Goal: Task Accomplishment & Management: Use online tool/utility

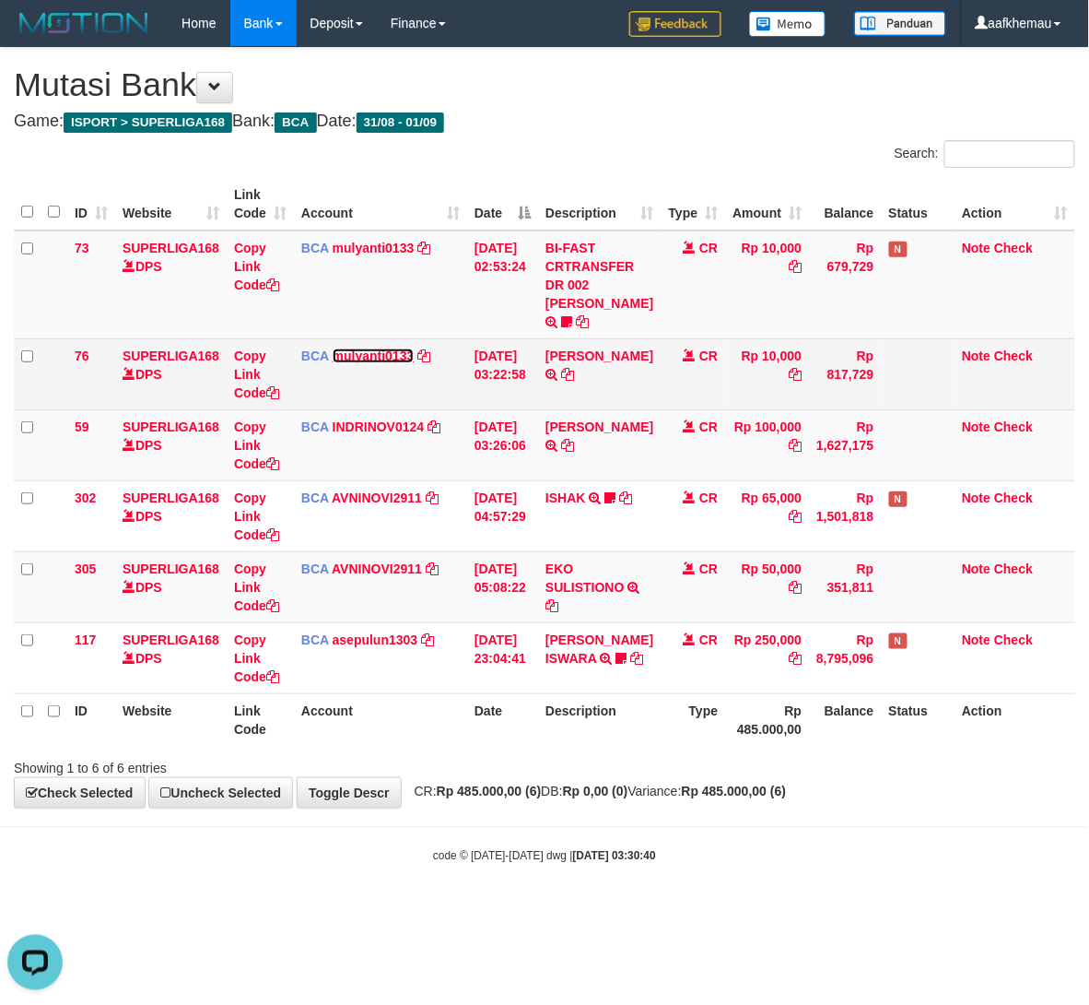
click at [383, 363] on link "mulyanti0133" at bounding box center [374, 355] width 82 height 15
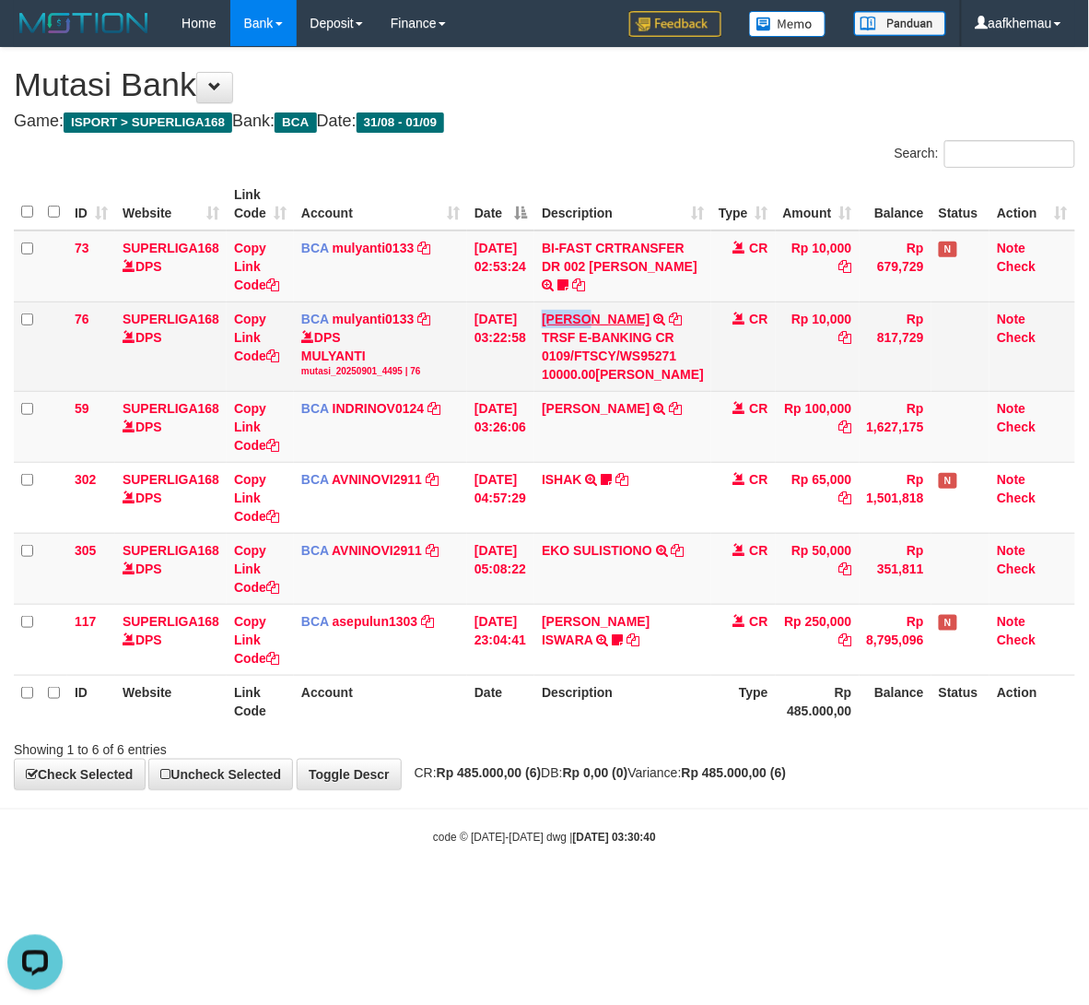
drag, startPoint x: 549, startPoint y: 323, endPoint x: 595, endPoint y: 329, distance: 46.5
click at [595, 329] on td "DEWI PITRI NINGSIH TRSF E-BANKING CR 0109/FTSCY/WS95271 10000.00DEWI PITRI NING…" at bounding box center [623, 345] width 177 height 89
copy link "DEWI P"
drag, startPoint x: 359, startPoint y: 382, endPoint x: 352, endPoint y: 374, distance: 9.8
click at [359, 378] on div "mutasi_20250901_4495 | 76" at bounding box center [380, 371] width 159 height 13
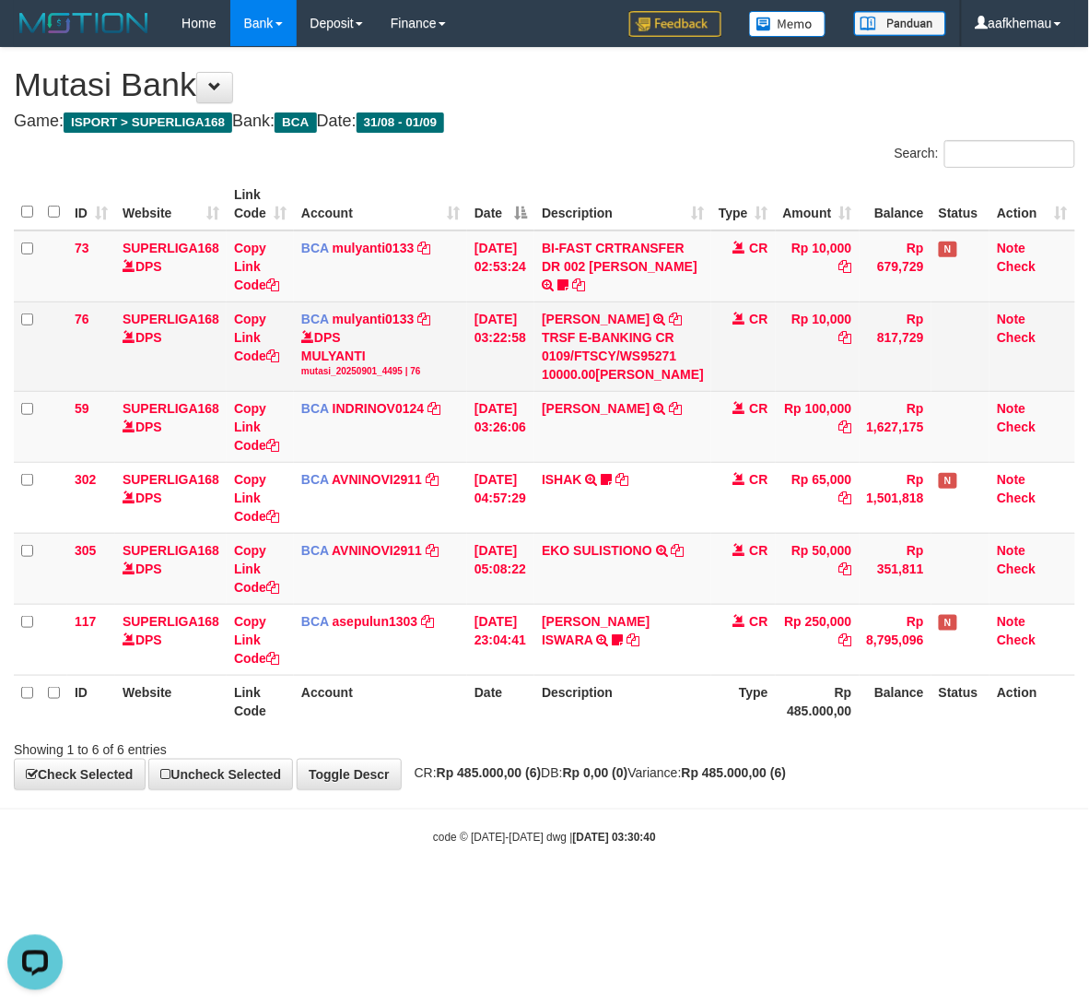
click at [351, 374] on div "DPS MULYANTI mutasi_20250901_4495 | 76" at bounding box center [380, 353] width 159 height 50
copy div "MULYANTI"
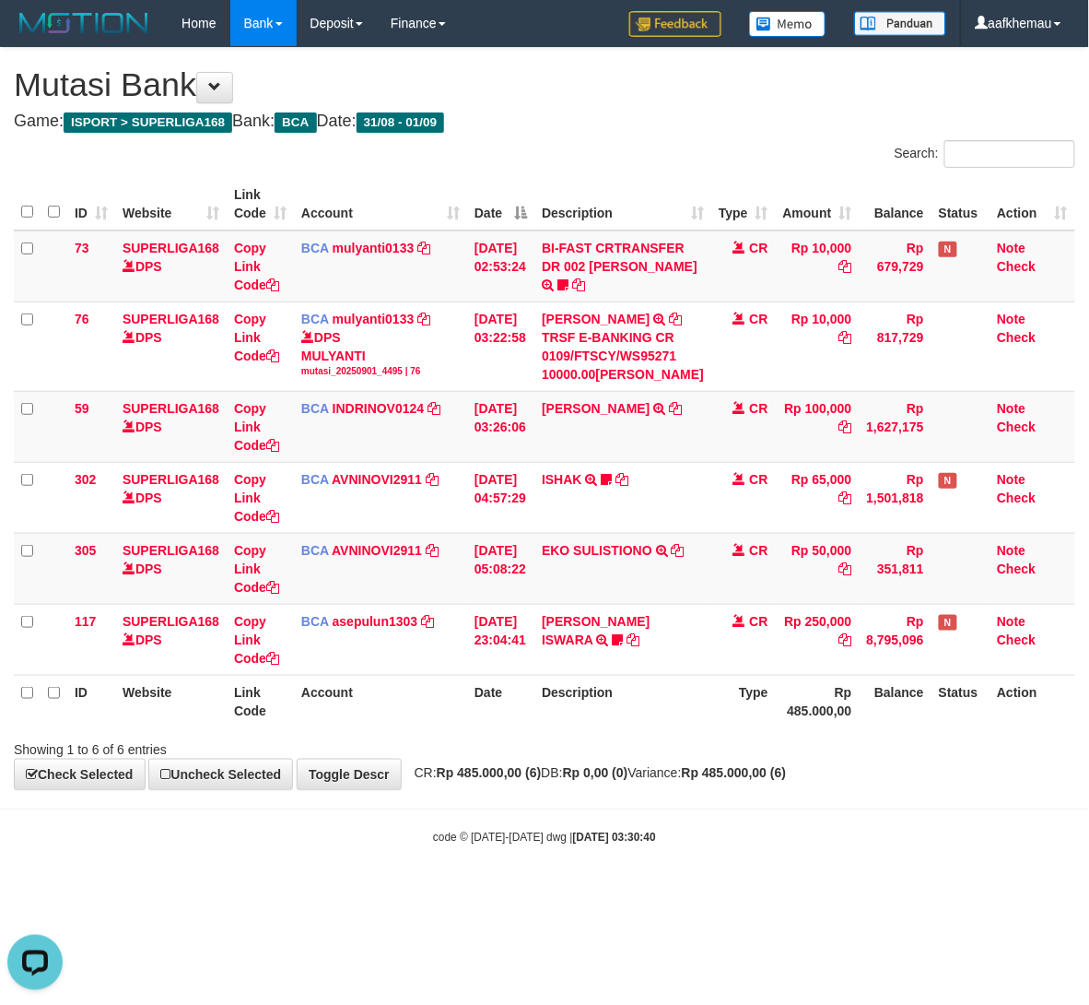
click at [570, 124] on h4 "Game: ISPORT > SUPERLIGA168 Bank: BCA Date: 31/08 - 01/09" at bounding box center [545, 121] width 1062 height 18
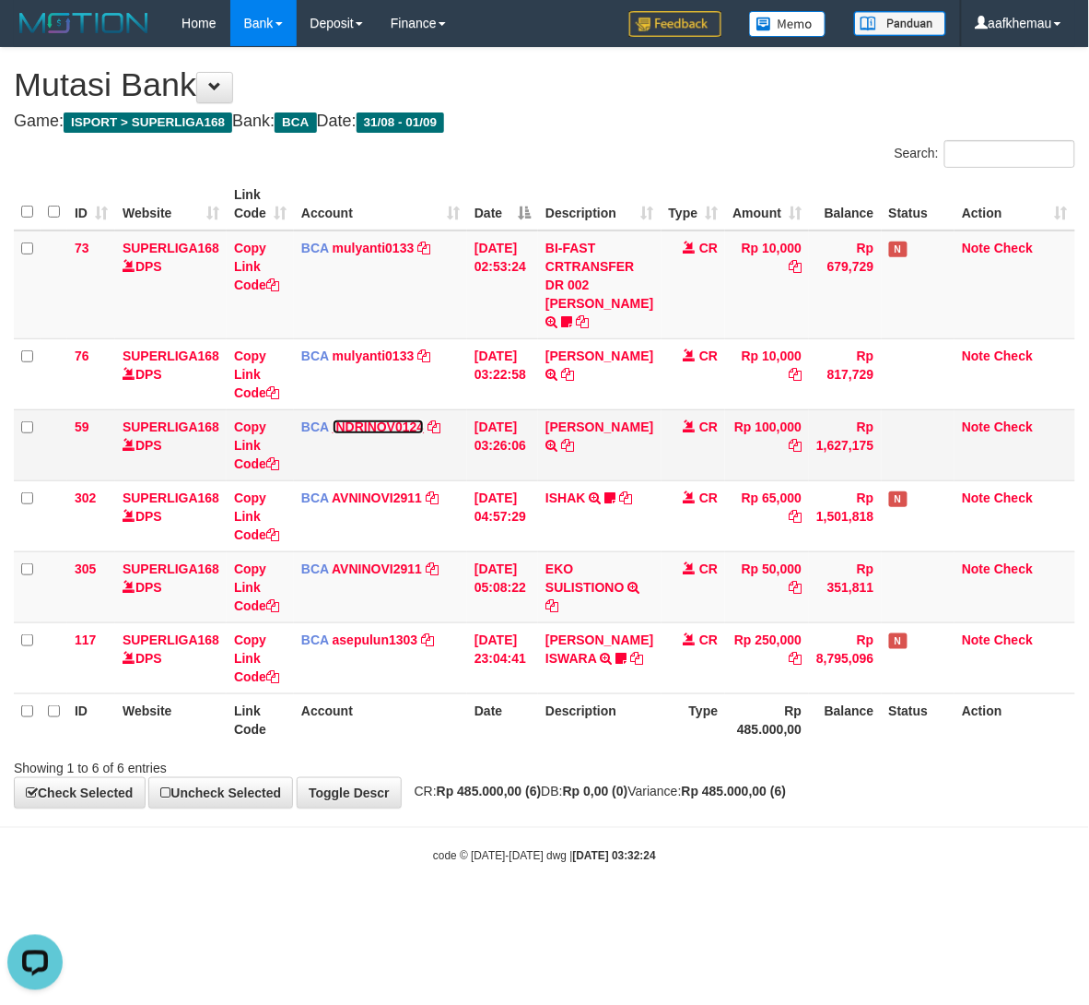
click at [376, 434] on link "INDRINOV0124" at bounding box center [379, 426] width 92 height 15
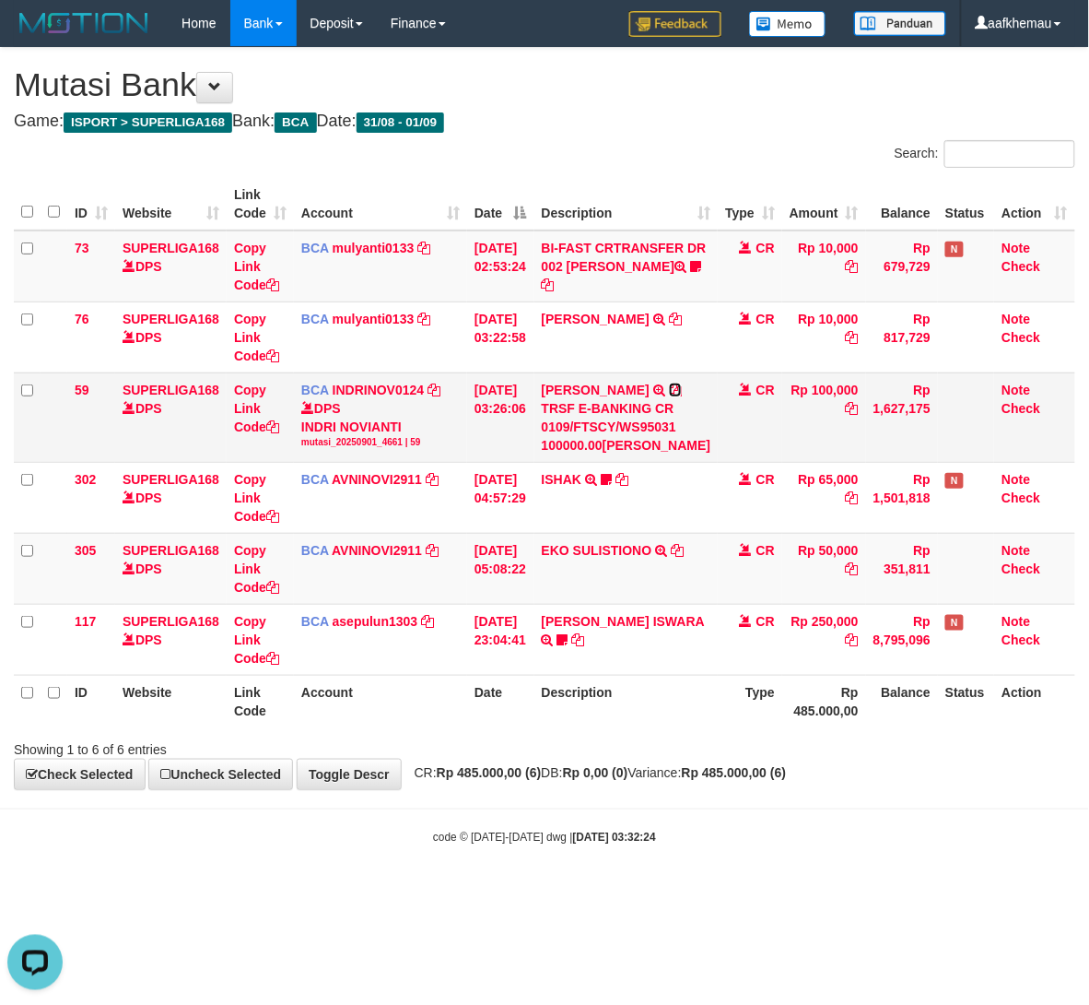
click at [669, 396] on icon at bounding box center [675, 389] width 13 height 13
click at [866, 727] on th "Balance" at bounding box center [902, 701] width 72 height 53
click at [608, 107] on div "**********" at bounding box center [544, 418] width 1089 height 741
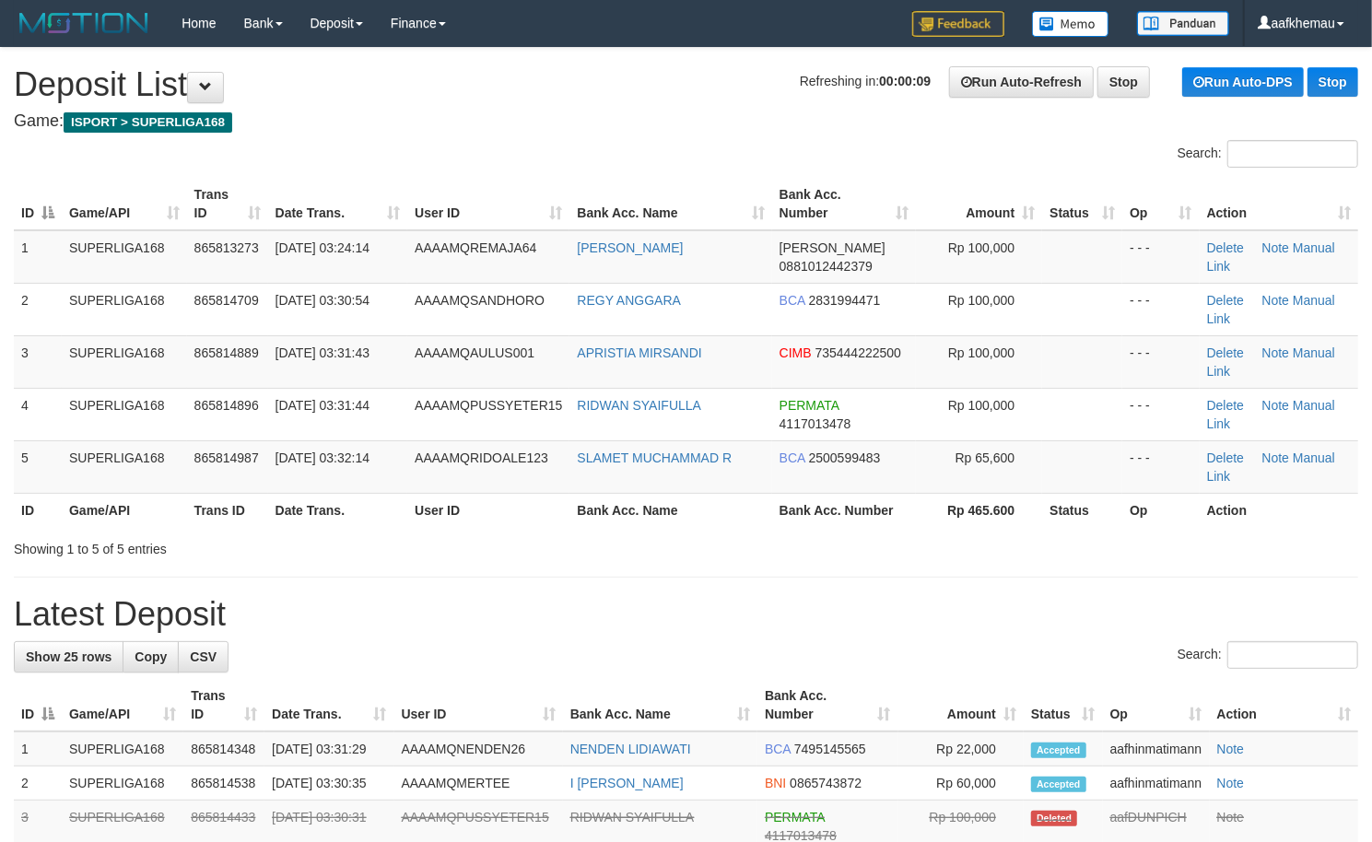
drag, startPoint x: 650, startPoint y: 551, endPoint x: 639, endPoint y: 547, distance: 12.0
click at [647, 551] on div "Showing 1 to 5 of 5 entries" at bounding box center [686, 546] width 1372 height 26
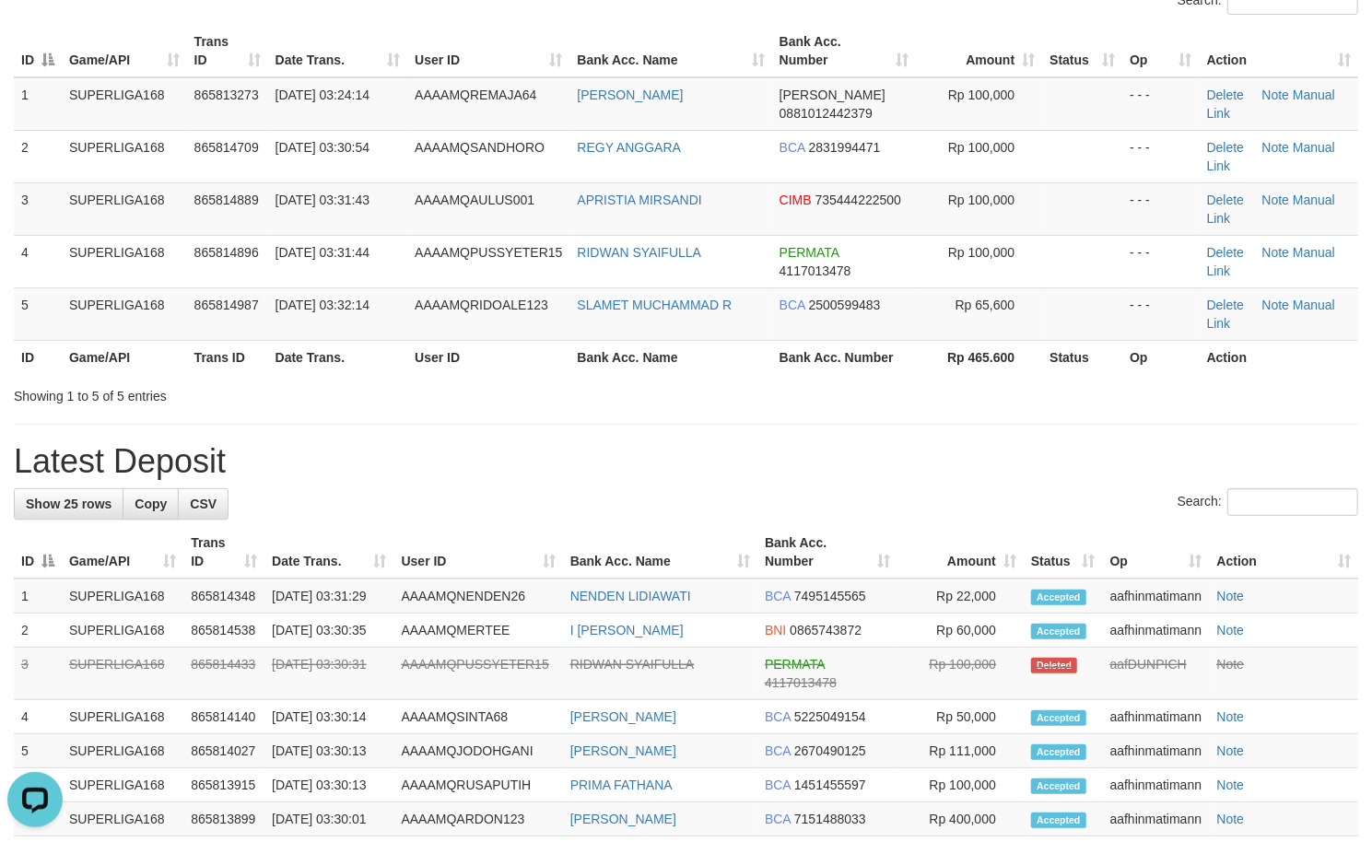
scroll to position [123, 0]
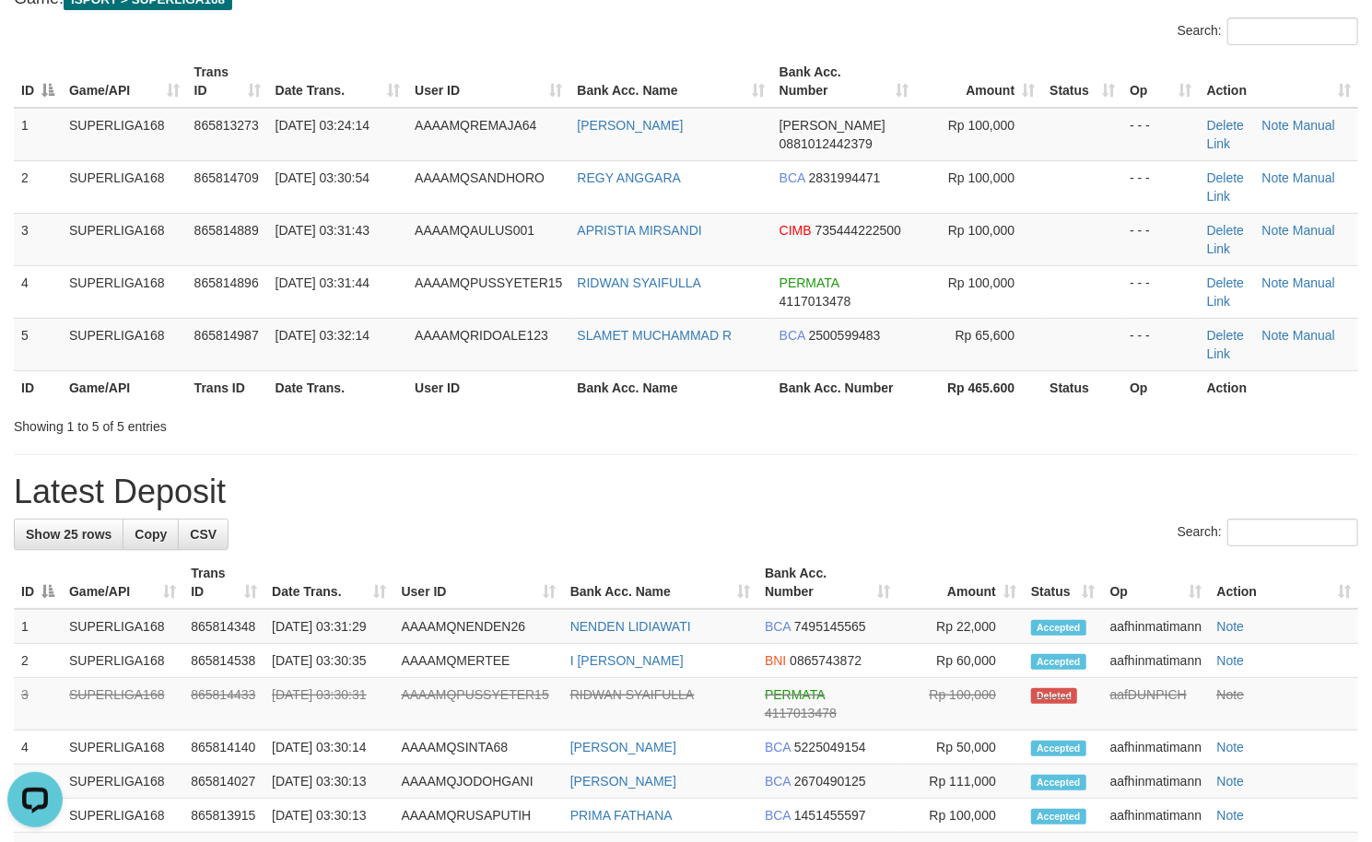
click at [612, 521] on div "Search:" at bounding box center [686, 535] width 1345 height 32
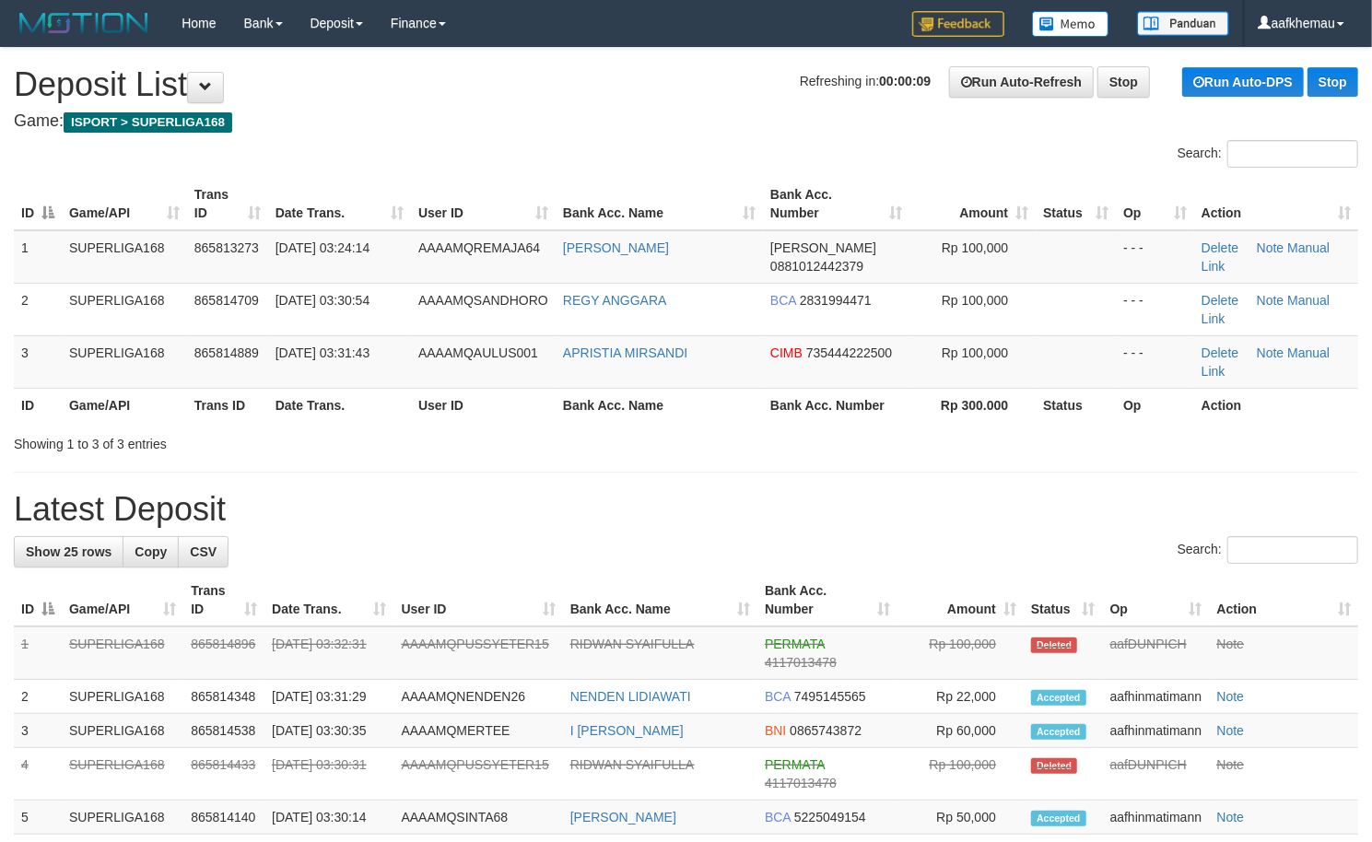
click at [500, 101] on h1 "Refreshing in: 00:00:09 Run Auto-Refresh Stop Run Auto-DPS Stop Deposit List" at bounding box center [686, 84] width 1345 height 37
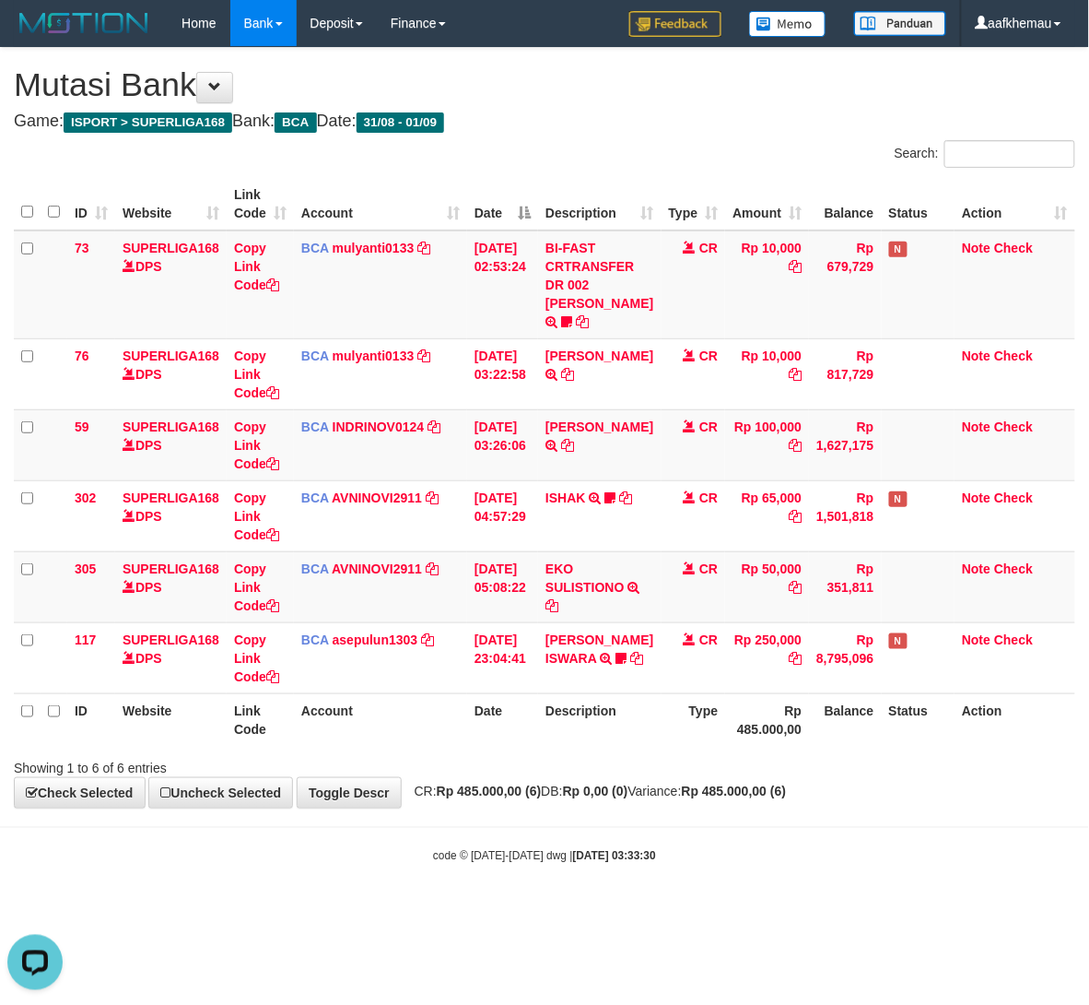
click at [702, 131] on div "**********" at bounding box center [544, 428] width 1089 height 760
click at [549, 59] on div "**********" at bounding box center [544, 428] width 1089 height 760
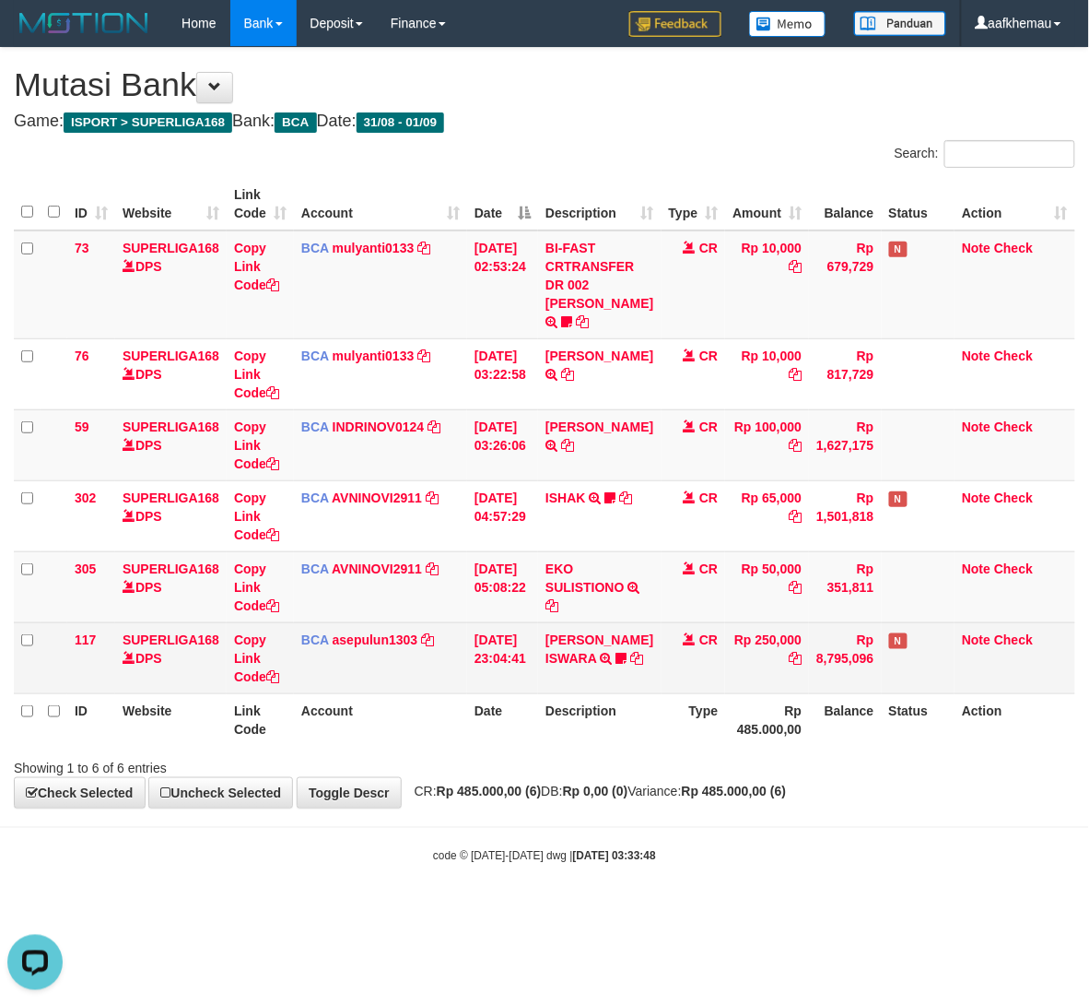
click at [665, 693] on td "CR" at bounding box center [694, 657] width 65 height 71
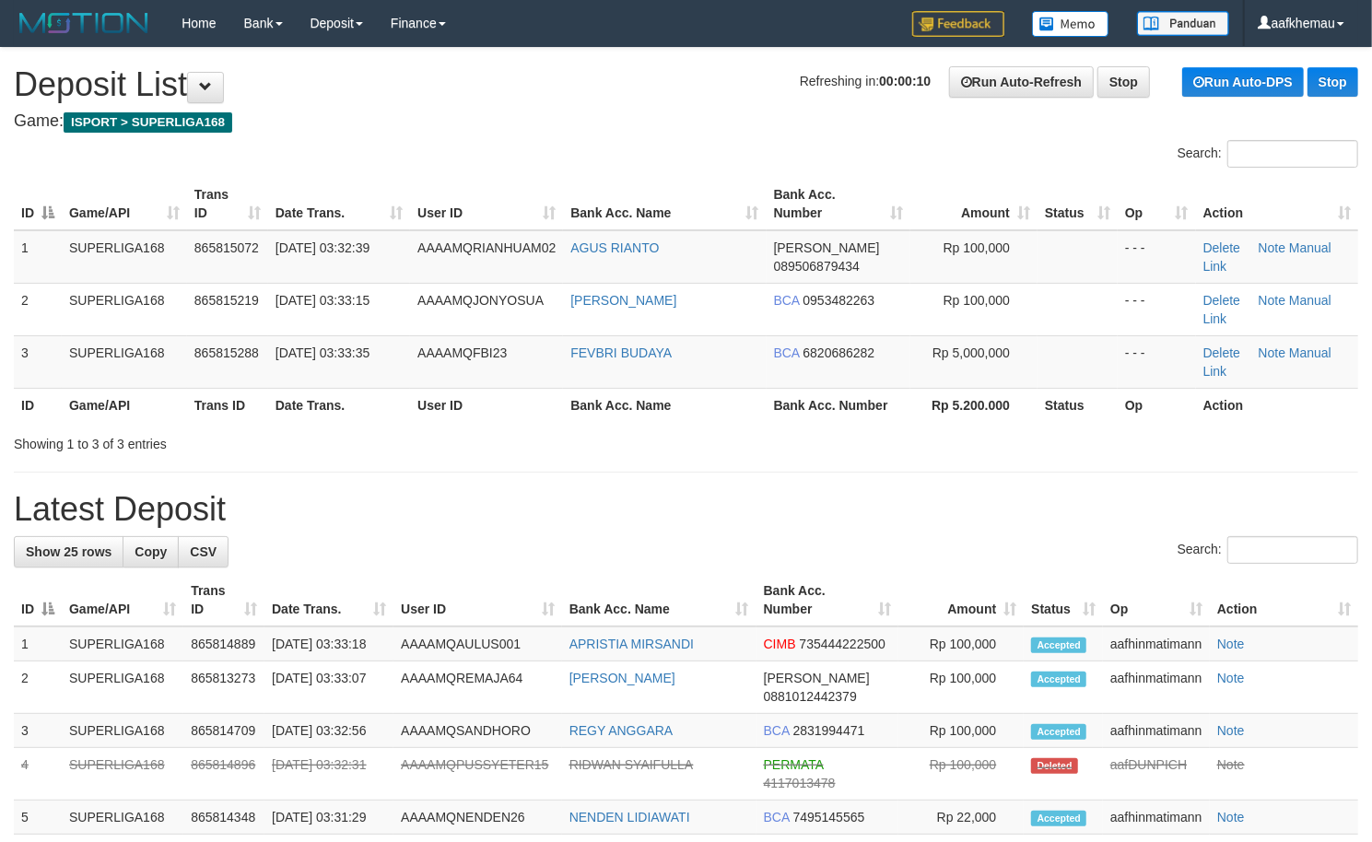
click at [514, 83] on h1 "Refreshing in: 00:00:10 Run Auto-Refresh Stop Run Auto-DPS Stop Deposit List" at bounding box center [686, 84] width 1345 height 37
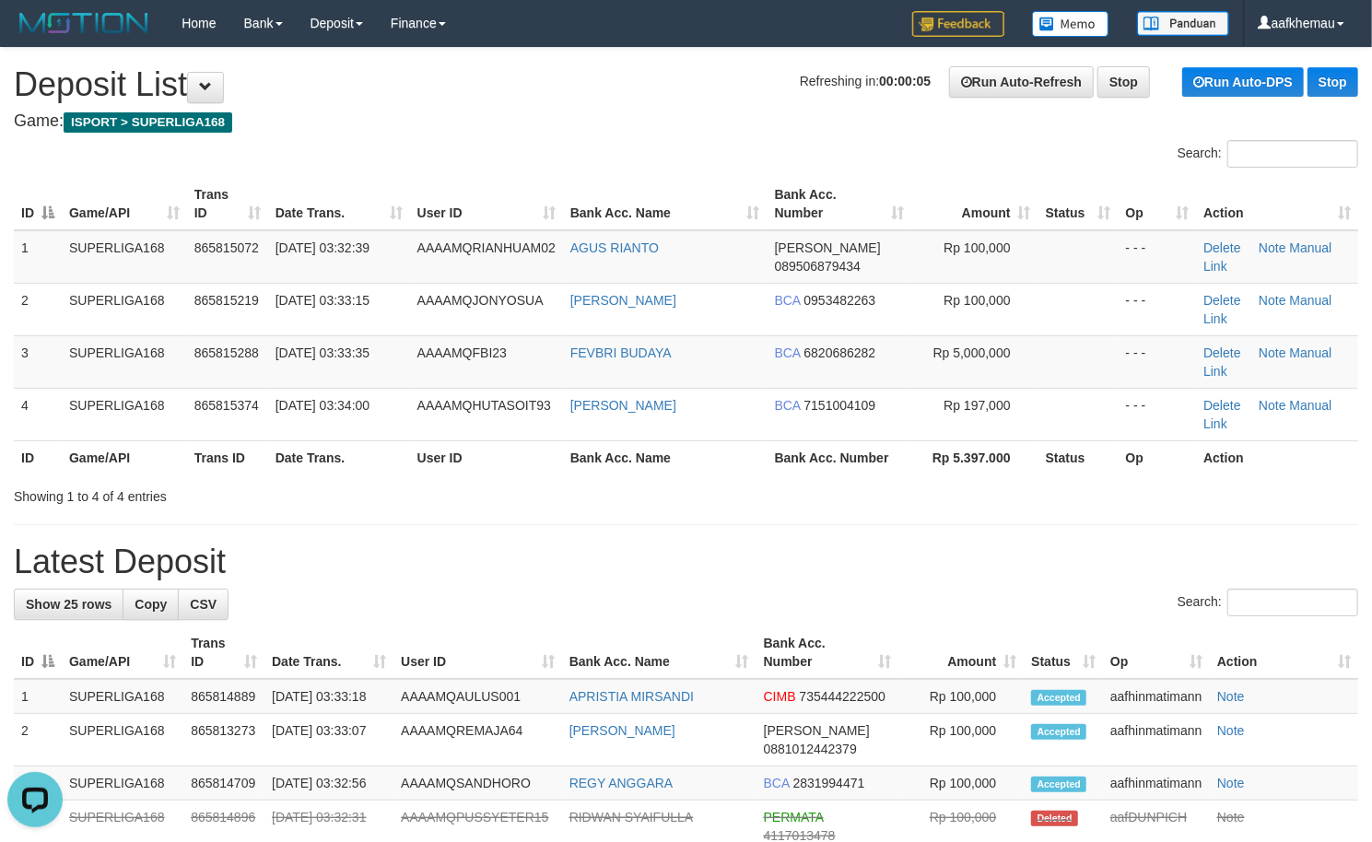
click at [443, 94] on h1 "Refreshing in: 00:00:05 Run Auto-Refresh Stop Run Auto-DPS Stop Deposit List" at bounding box center [686, 84] width 1345 height 37
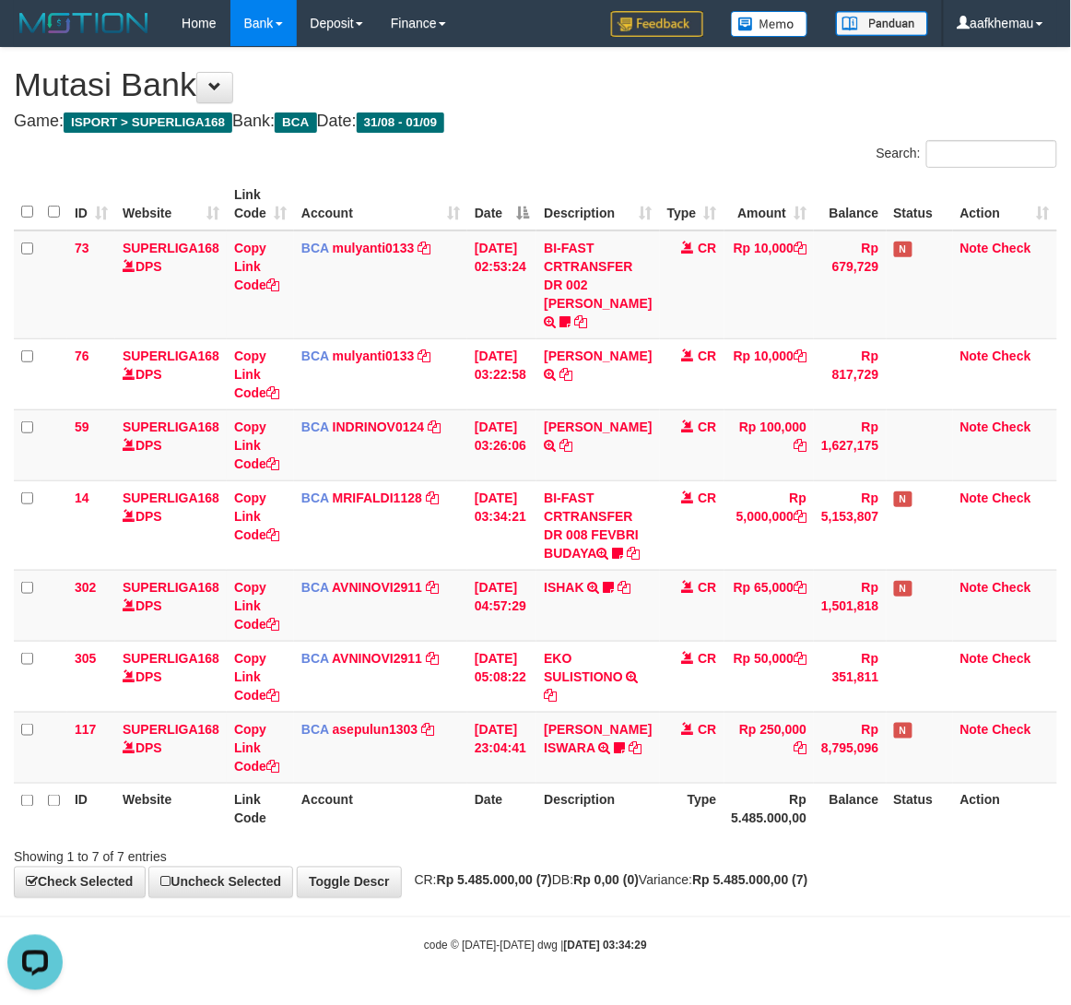
click at [779, 137] on div "**********" at bounding box center [535, 472] width 1071 height 849
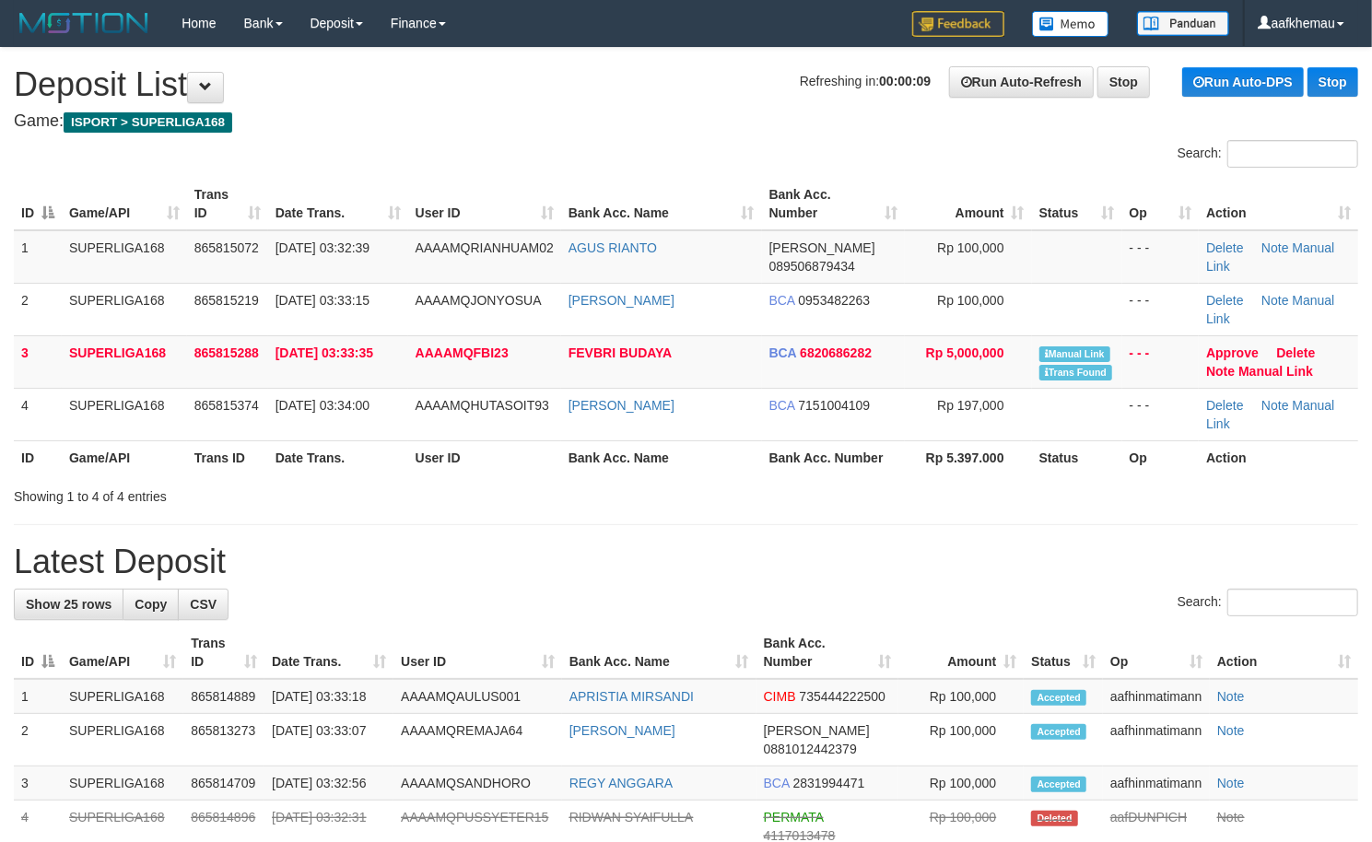
click at [647, 147] on div "Search:" at bounding box center [686, 156] width 1372 height 32
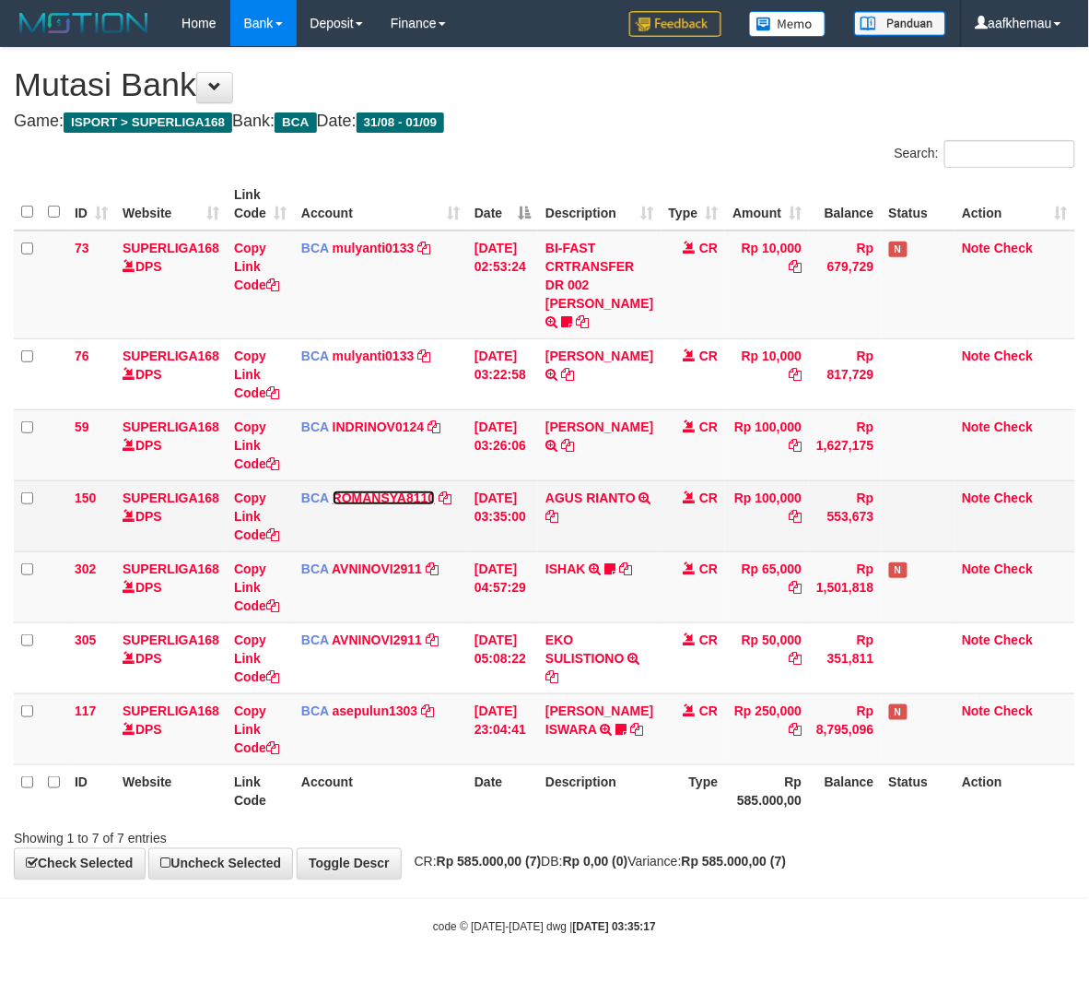
click at [411, 505] on link "ROMANSYA8110" at bounding box center [384, 497] width 103 height 15
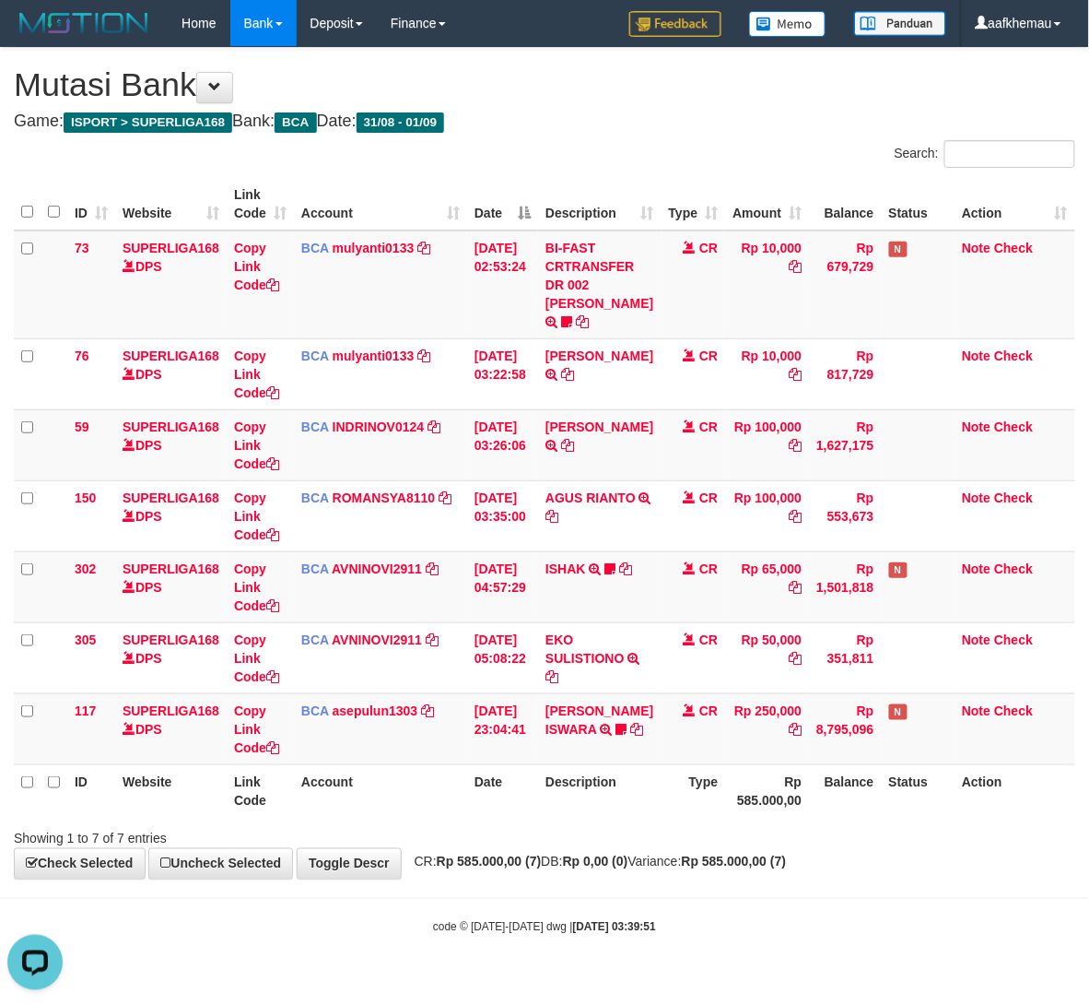
click at [602, 105] on div "**********" at bounding box center [544, 463] width 1089 height 830
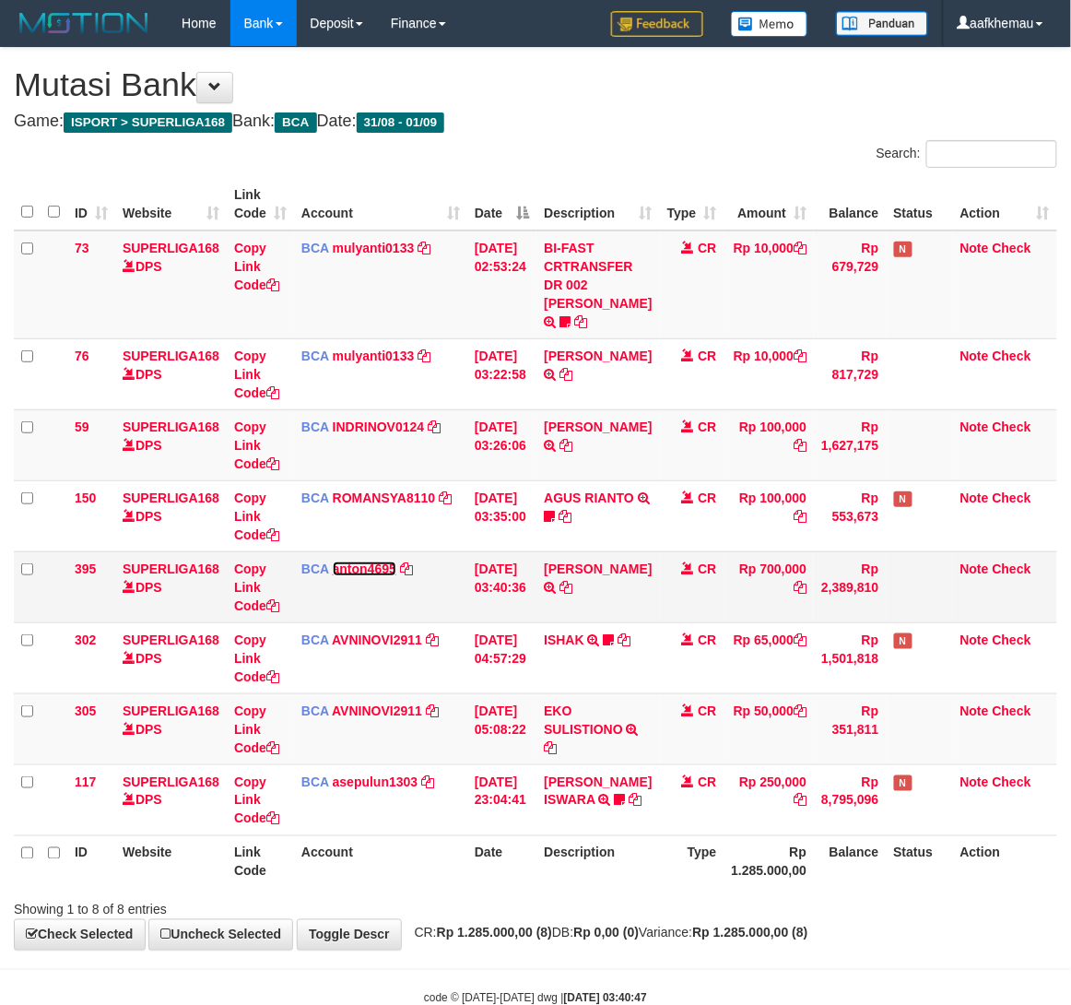
click at [369, 576] on link "anton4695" at bounding box center [365, 568] width 64 height 15
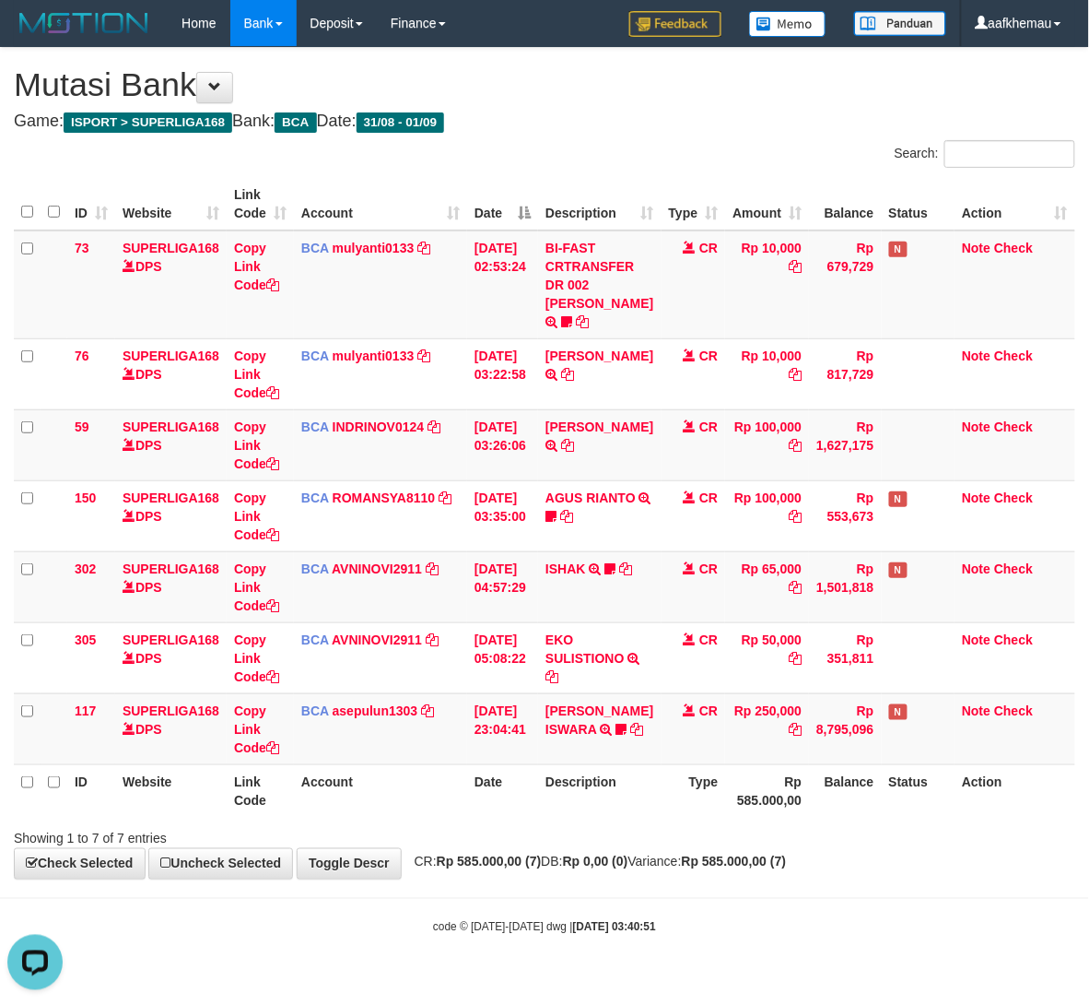
click at [617, 92] on h1 "Mutasi Bank" at bounding box center [545, 84] width 1062 height 37
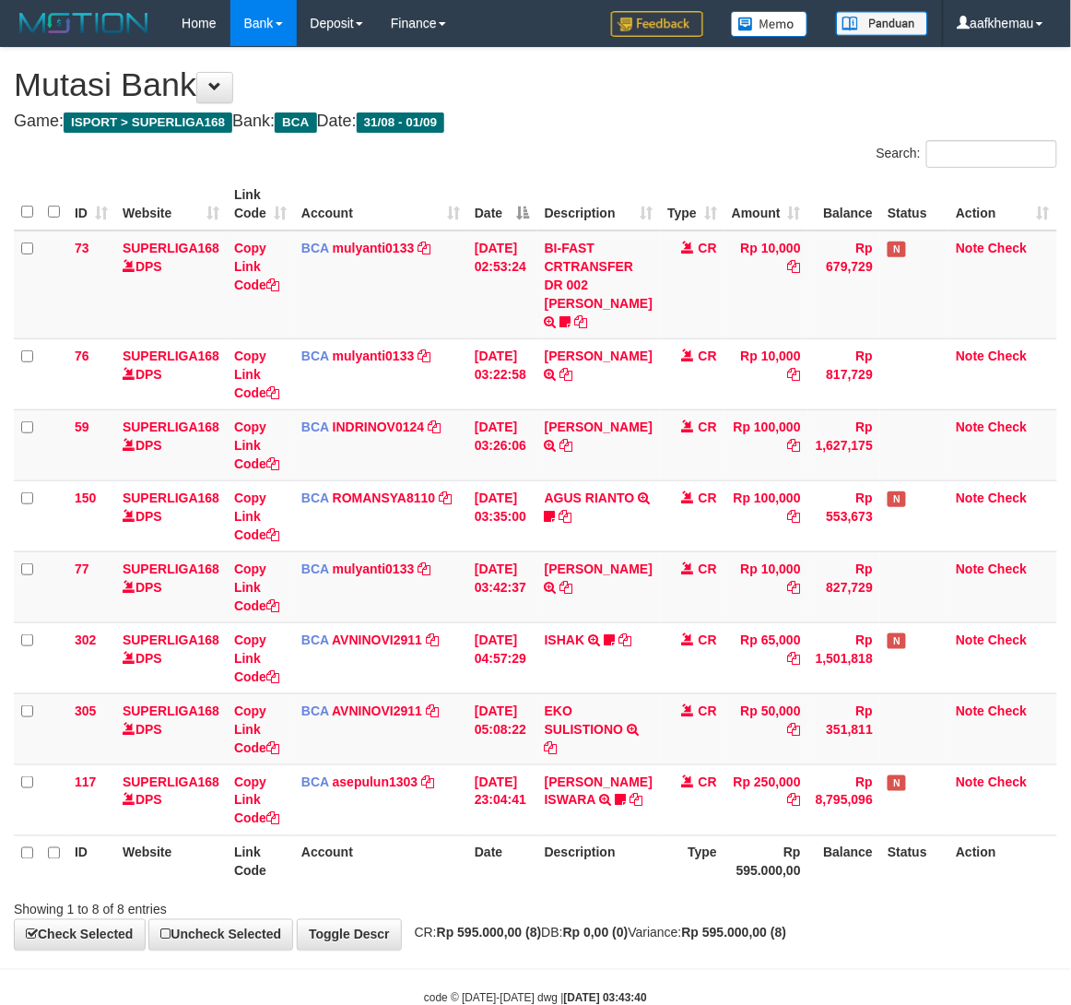
click at [793, 941] on div "**********" at bounding box center [535, 498] width 1071 height 901
click at [361, 576] on link "mulyanti0133" at bounding box center [374, 568] width 82 height 15
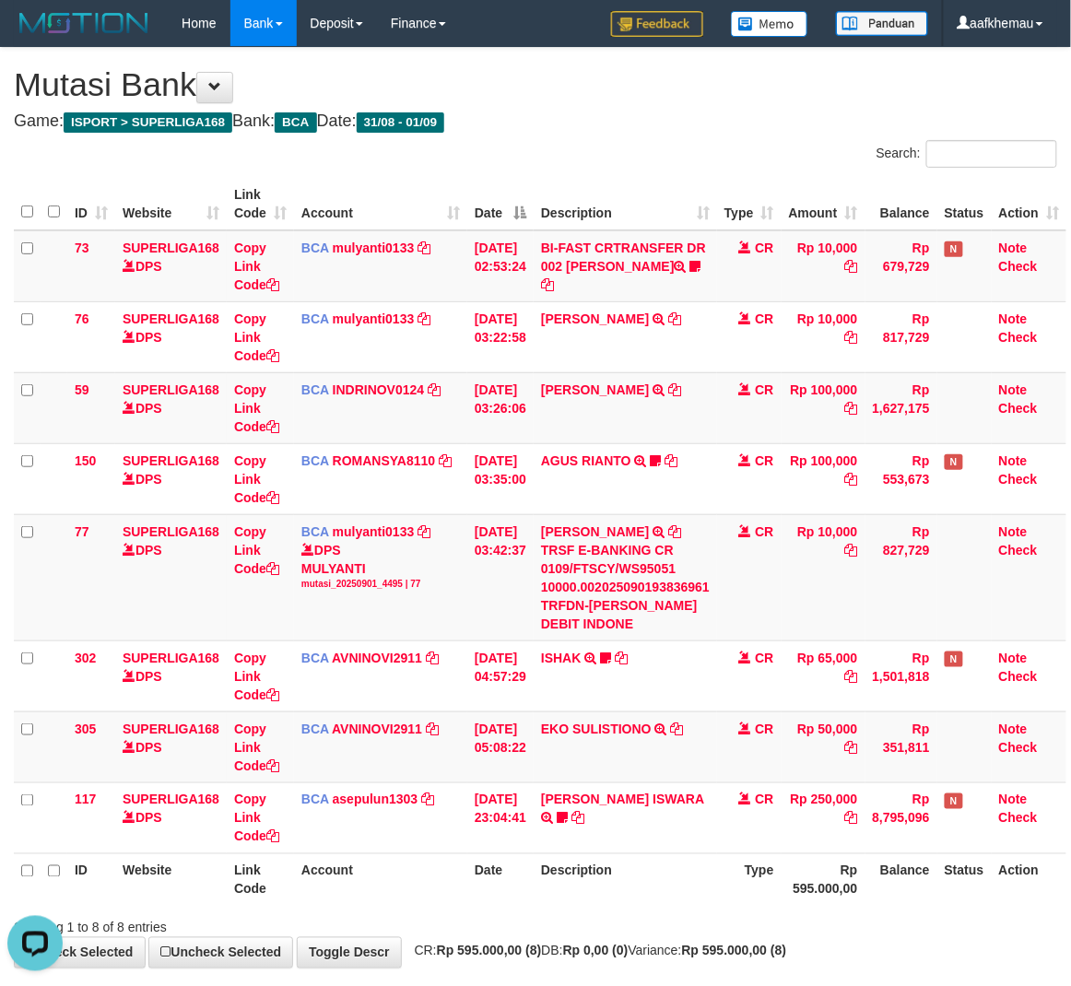
click at [697, 889] on th "Description" at bounding box center [625, 880] width 183 height 53
click at [662, 60] on div "**********" at bounding box center [535, 508] width 1071 height 920
drag, startPoint x: 748, startPoint y: 142, endPoint x: 728, endPoint y: 149, distance: 21.6
click at [738, 145] on div "Search:" at bounding box center [803, 156] width 508 height 32
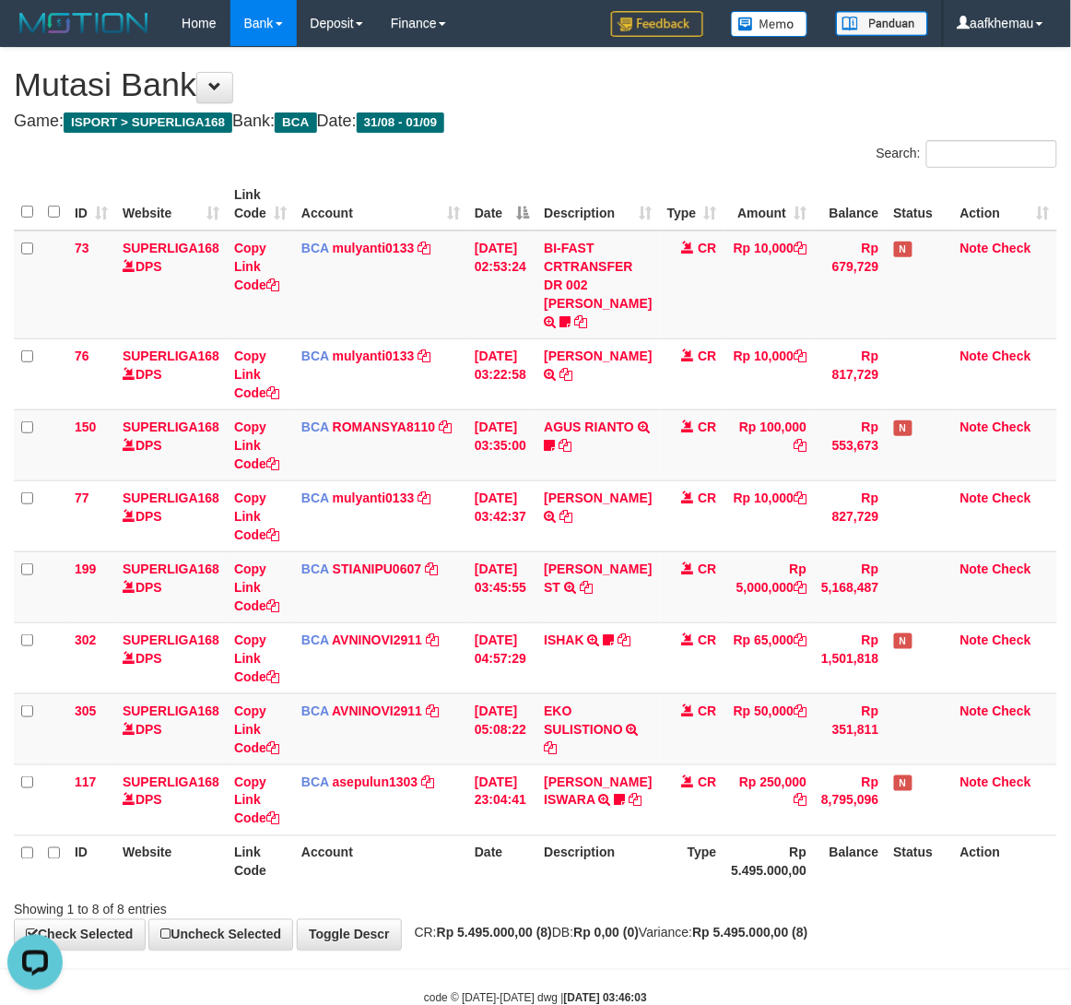
click at [745, 78] on h1 "Mutasi Bank" at bounding box center [535, 84] width 1043 height 37
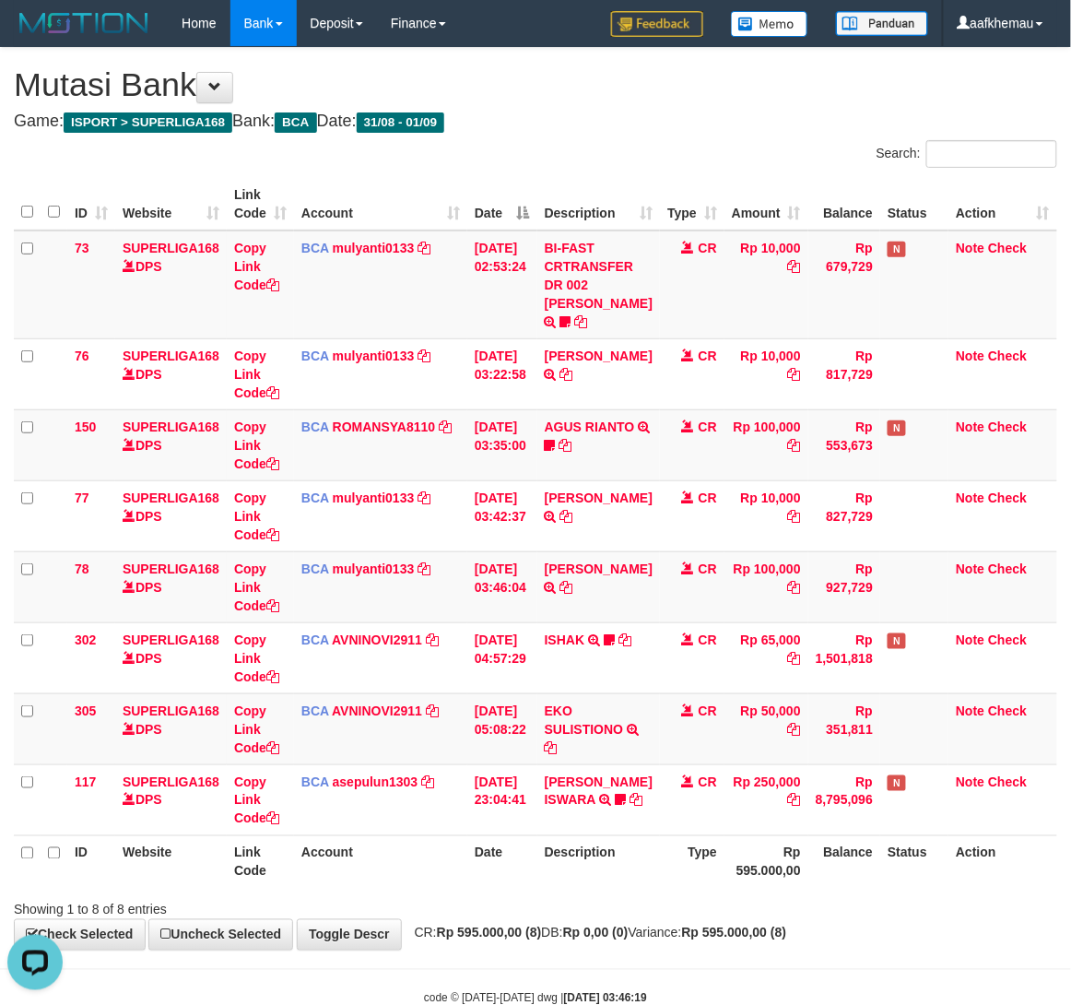
click at [658, 134] on div "**********" at bounding box center [535, 498] width 1071 height 901
click at [794, 919] on div "Showing 1 to 8 of 8 entries" at bounding box center [535, 906] width 1071 height 26
click at [355, 595] on td "BCA mulyanti0133 DPS MULYANTI mutasi_20250901_4495 | 78 mutasi_20250901_4495 | …" at bounding box center [380, 586] width 173 height 71
click at [391, 576] on link "mulyanti0133" at bounding box center [374, 568] width 82 height 15
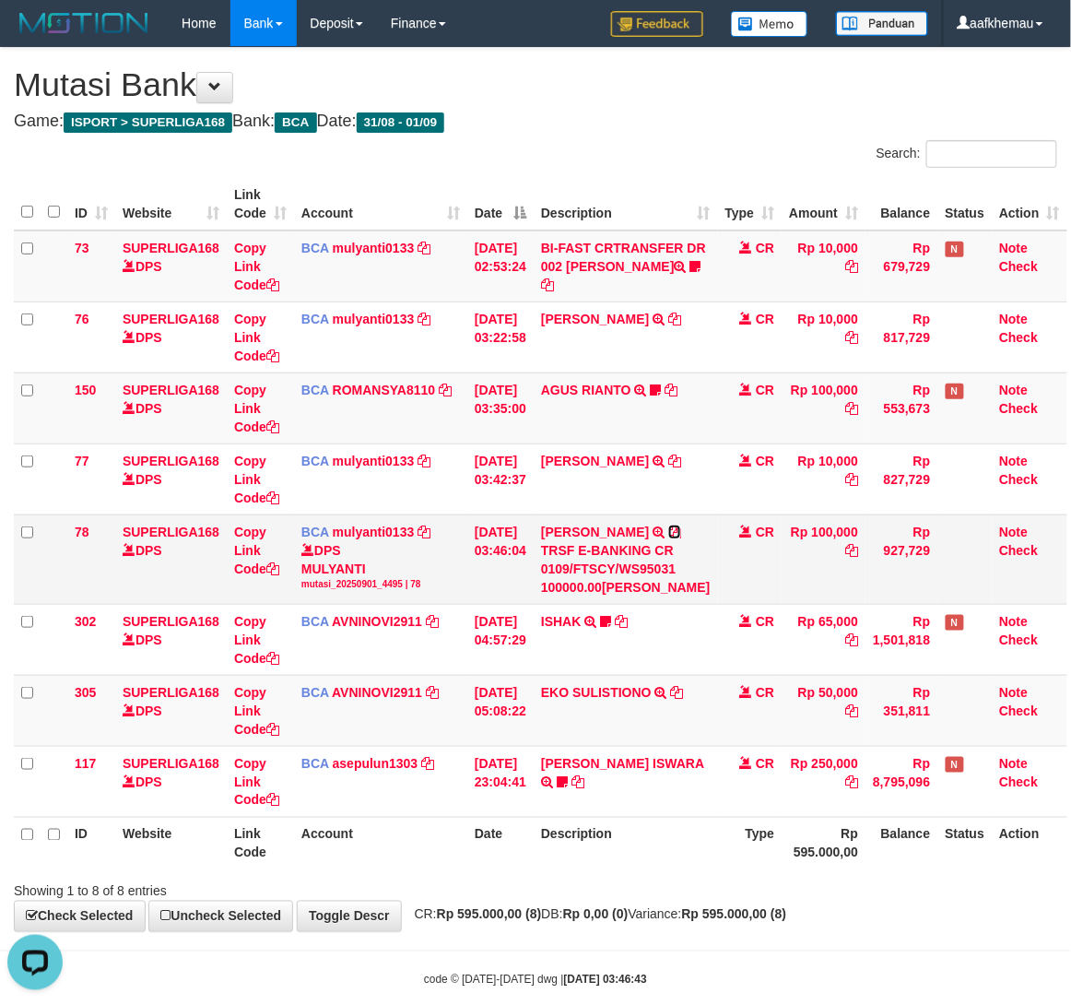
click at [668, 538] on icon at bounding box center [674, 531] width 13 height 13
click at [660, 127] on h4 "Game: ISPORT > SUPERLIGA168 Bank: BCA Date: 31/08 - 01/09" at bounding box center [535, 121] width 1043 height 18
click at [673, 145] on div "Search:" at bounding box center [803, 156] width 508 height 32
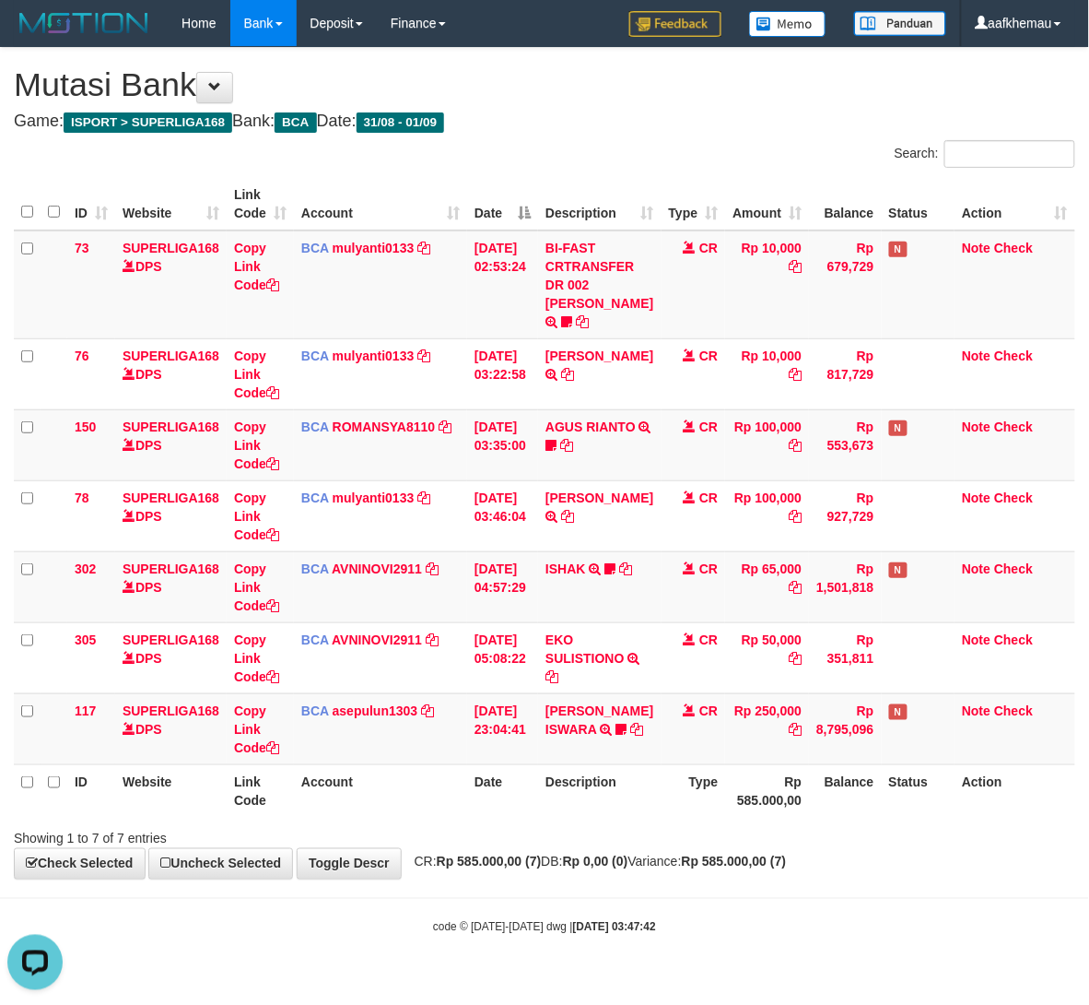
click at [724, 112] on h4 "Game: ISPORT > SUPERLIGA168 Bank: BCA Date: 31/08 - 01/09" at bounding box center [545, 121] width 1062 height 18
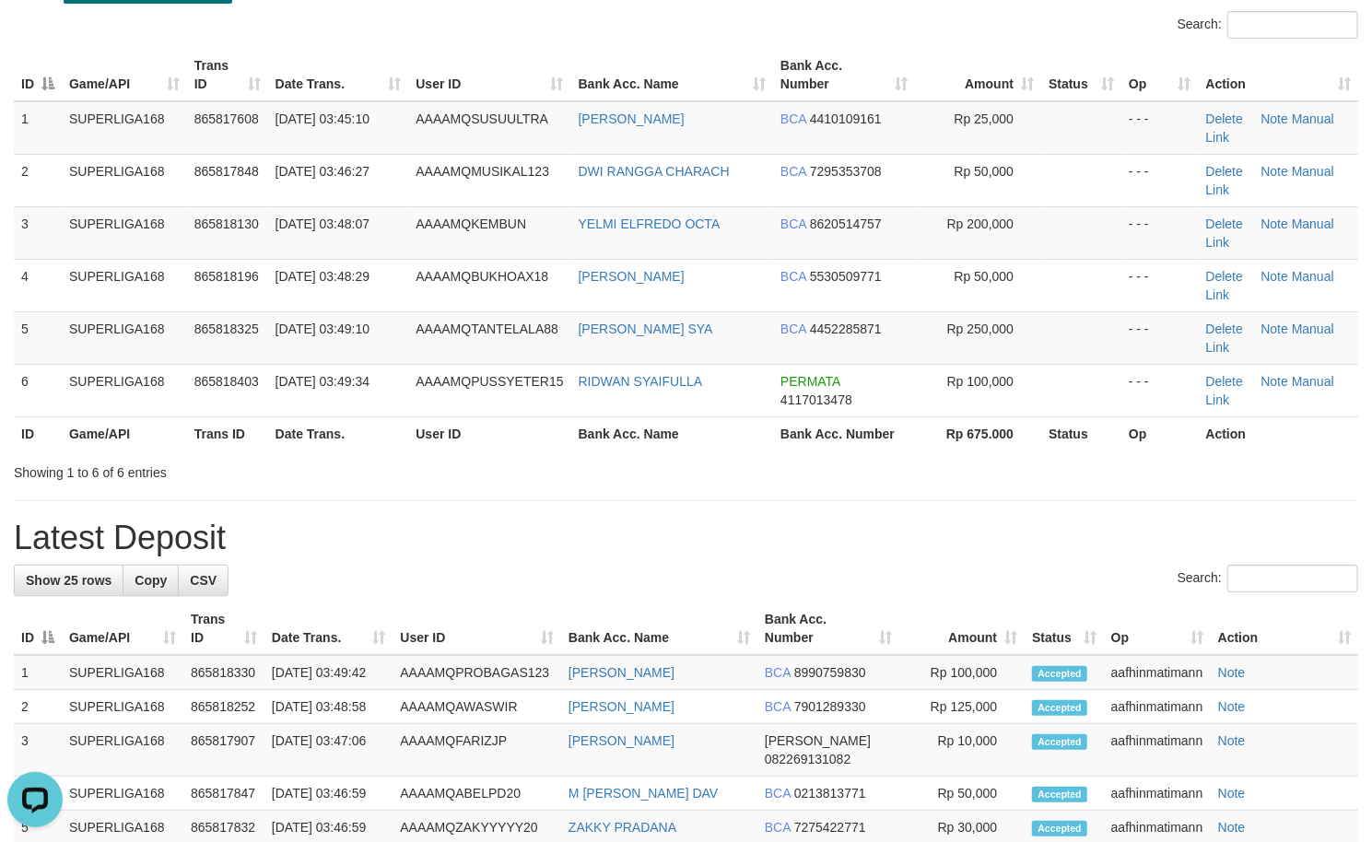
scroll to position [123, 0]
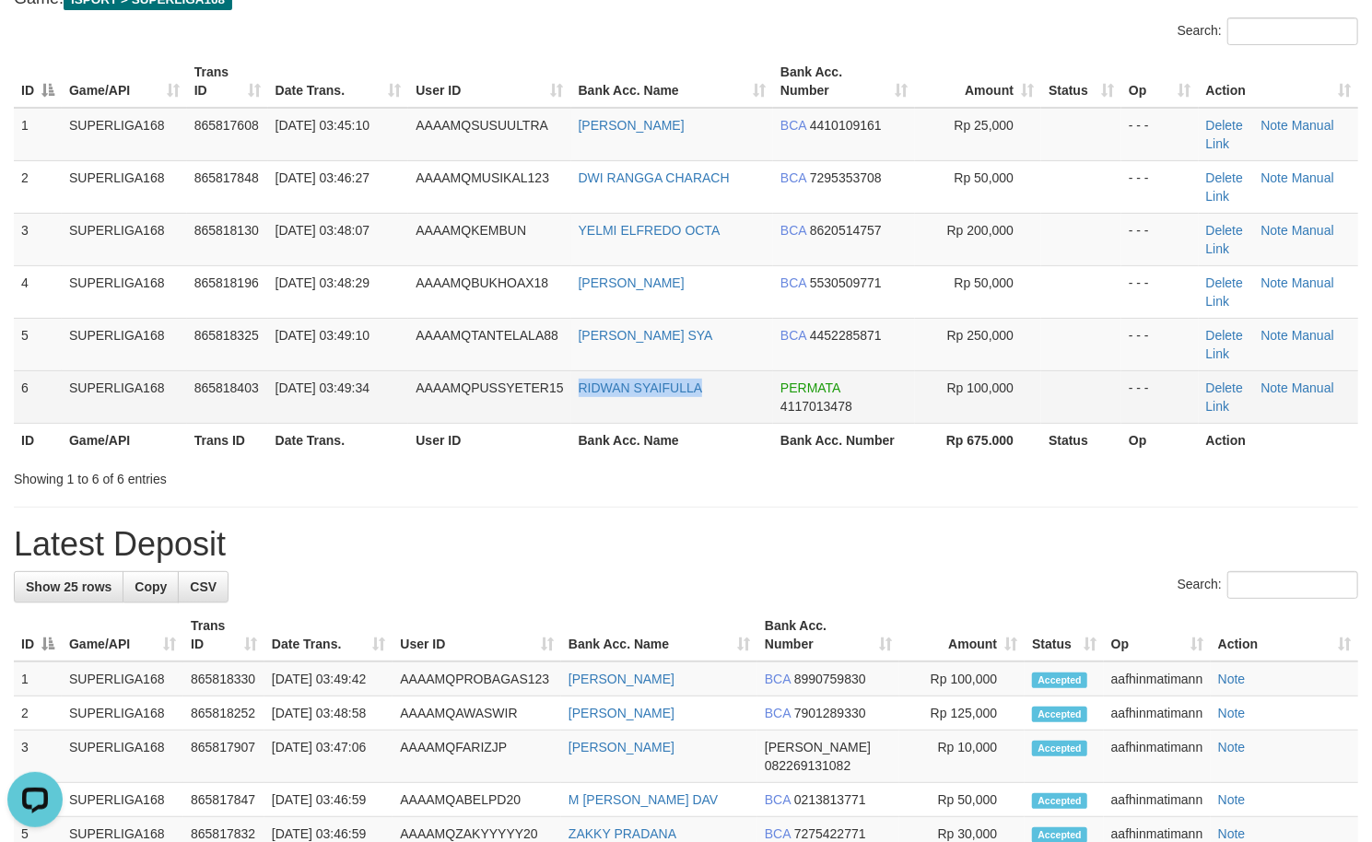
copy link "RIDWAN SYAIFULLA"
drag, startPoint x: 713, startPoint y: 407, endPoint x: 571, endPoint y: 398, distance: 142.2
click at [571, 398] on td "RIDWAN SYAIFULLA" at bounding box center [672, 397] width 202 height 53
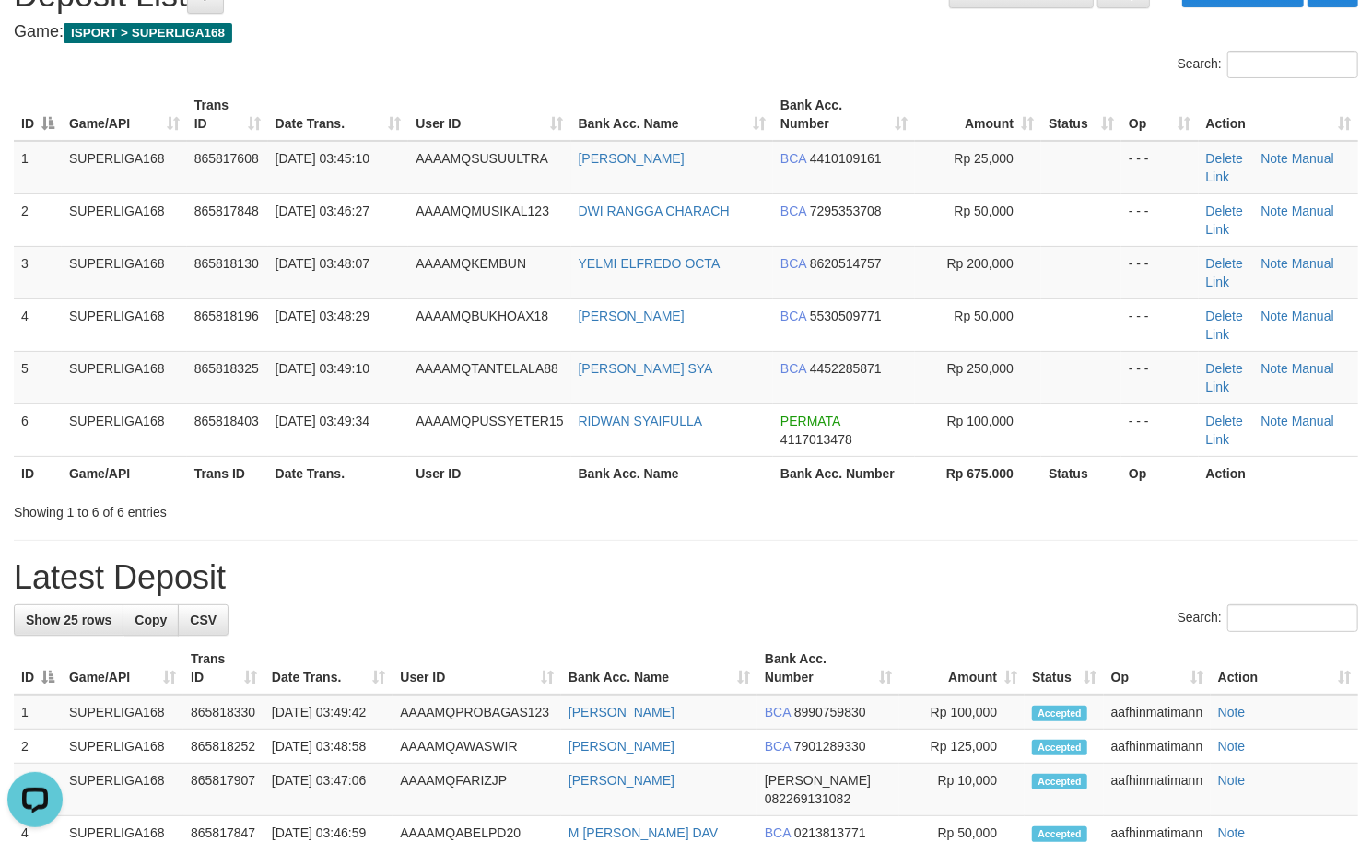
scroll to position [857, 0]
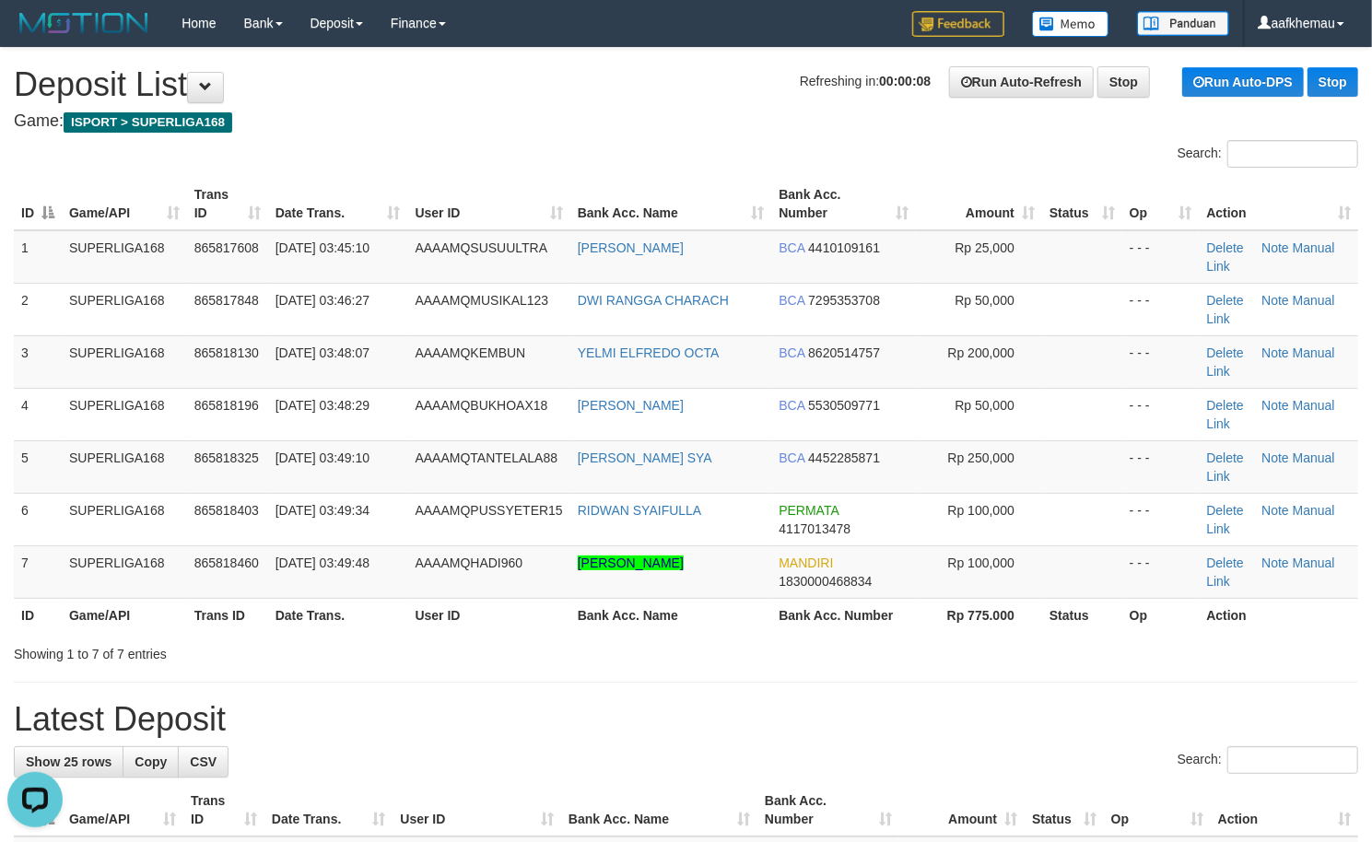
scroll to position [963, 0]
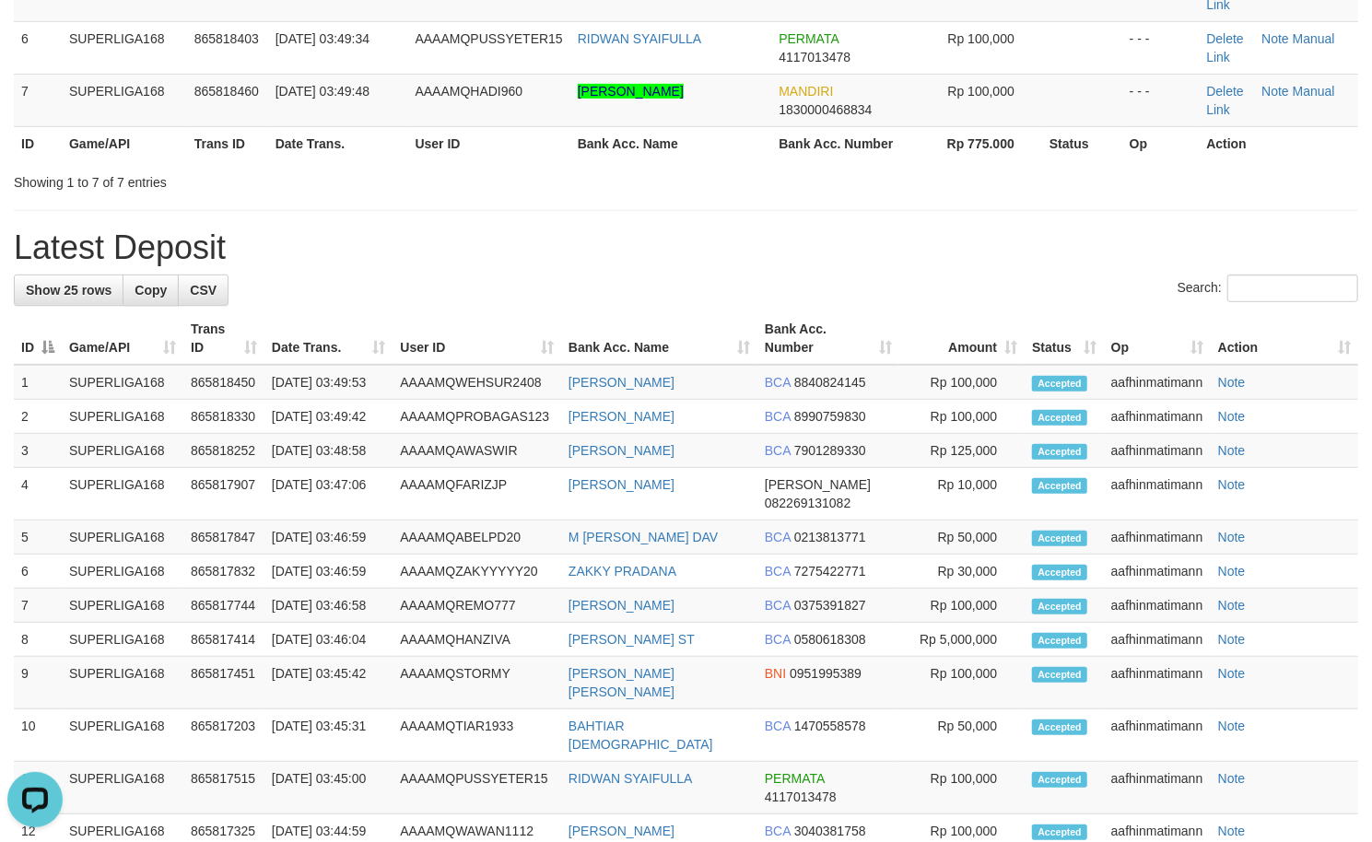
click at [638, 252] on h1 "Latest Deposit" at bounding box center [686, 248] width 1345 height 37
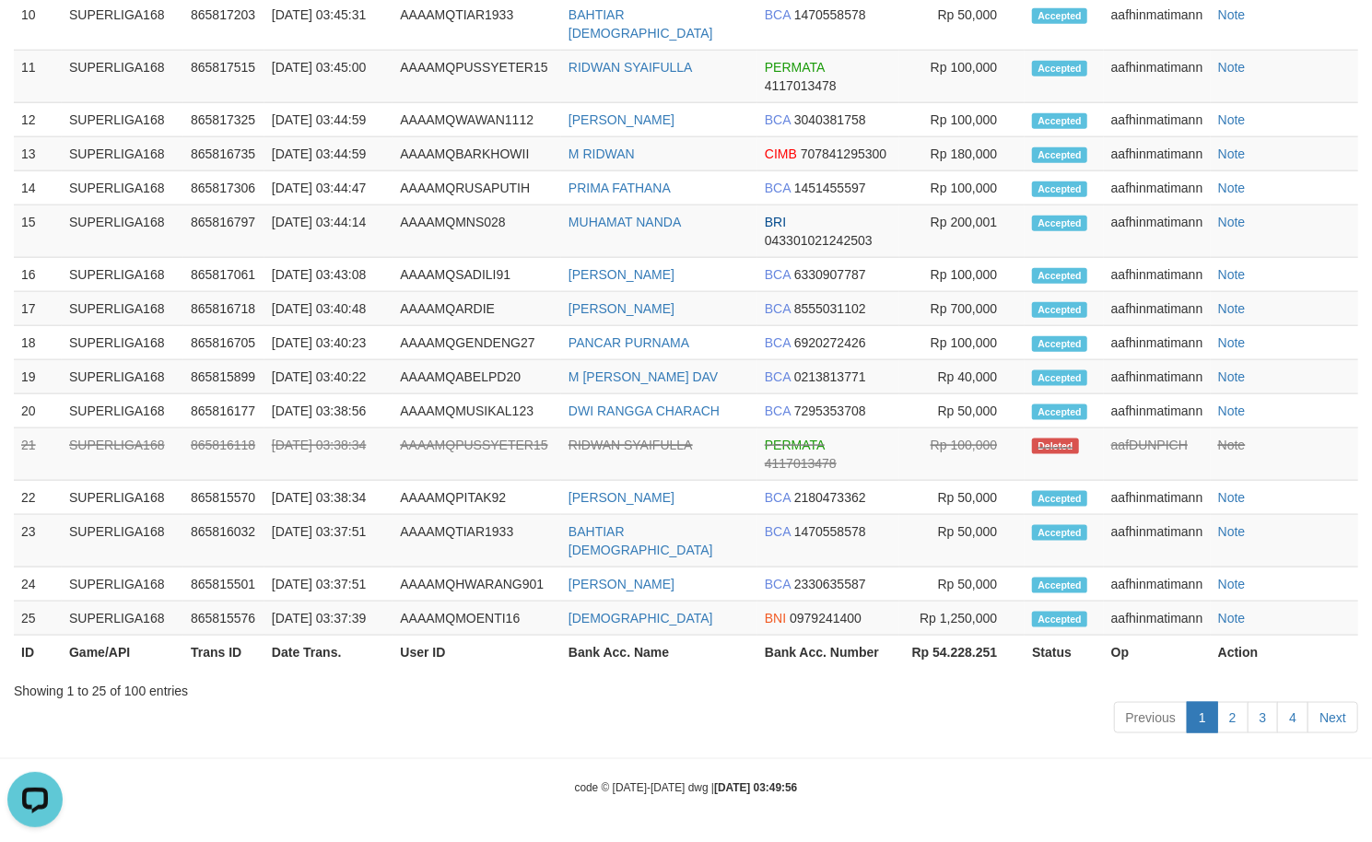
scroll to position [89, 0]
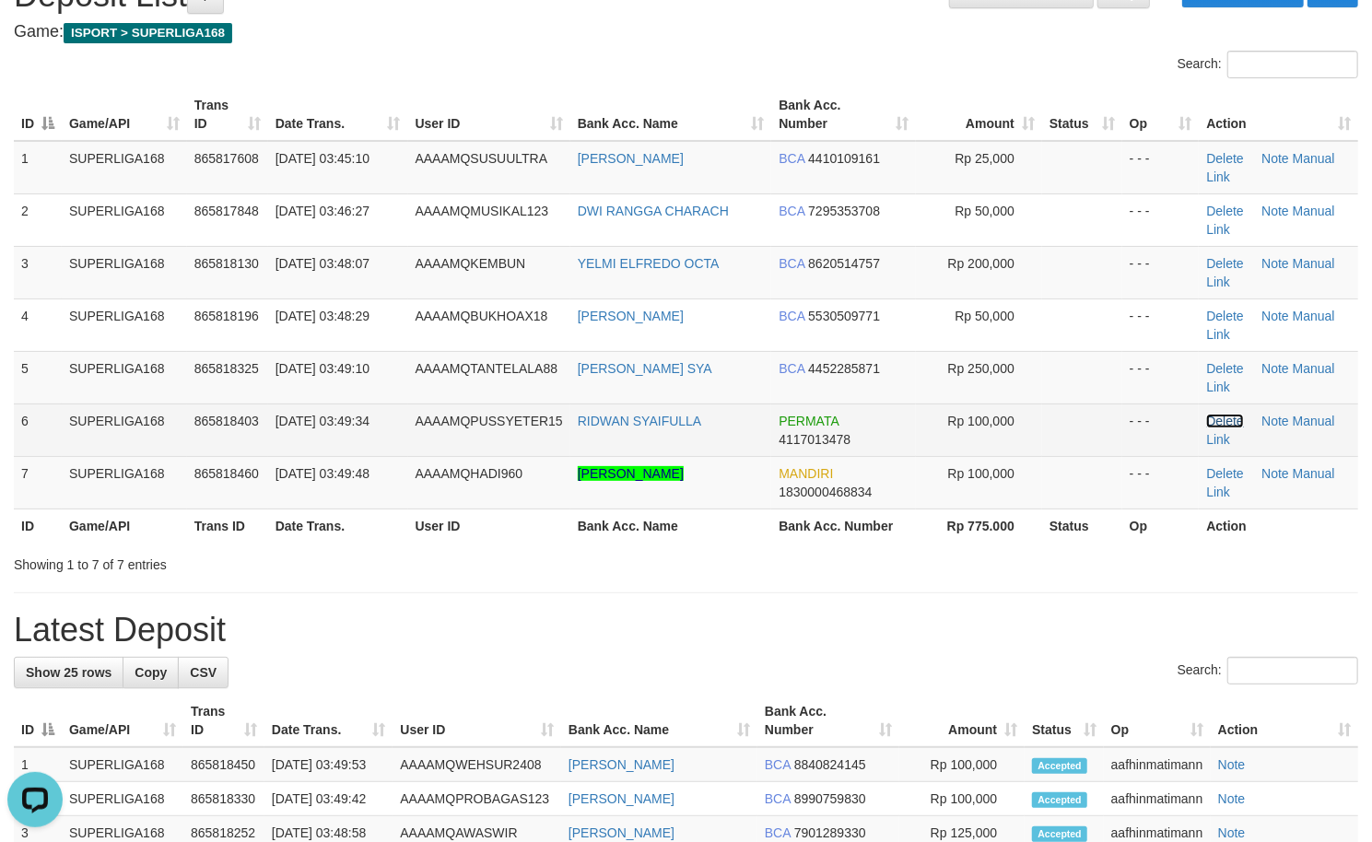
click at [1221, 425] on link "Delete" at bounding box center [1225, 421] width 37 height 15
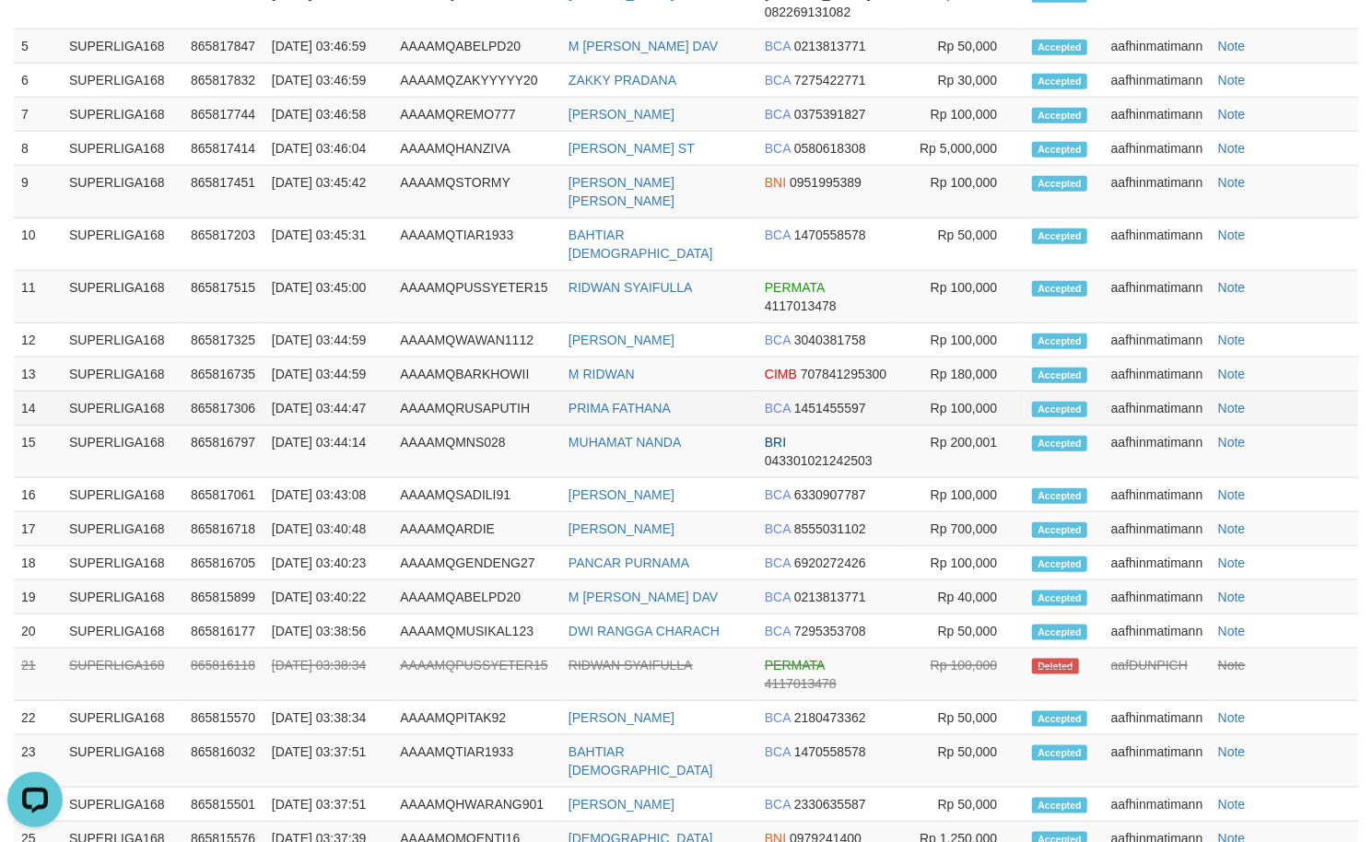
scroll to position [1491, 0]
